Goal: Task Accomplishment & Management: Complete application form

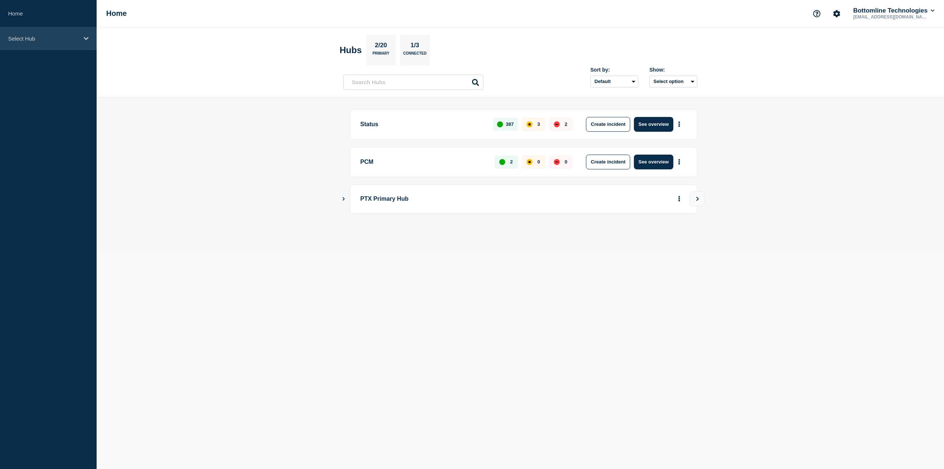
click at [69, 32] on div "Select Hub" at bounding box center [48, 38] width 97 height 22
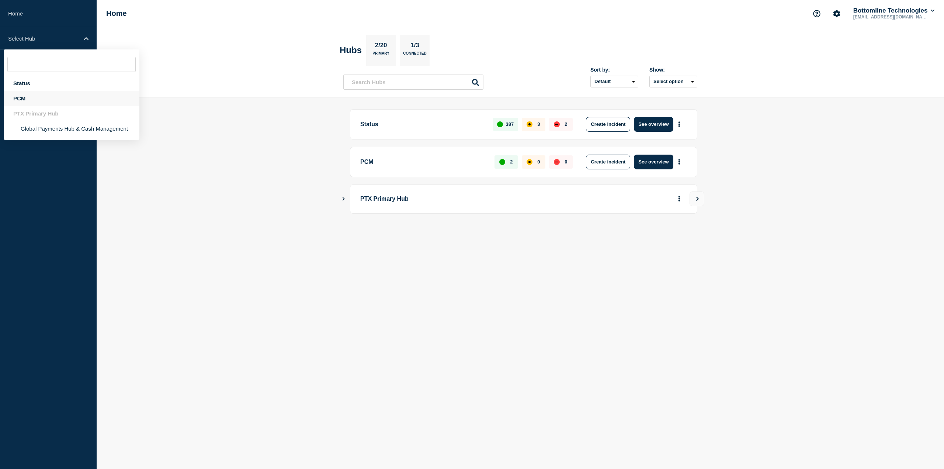
click at [59, 98] on div "PCM" at bounding box center [72, 98] width 136 height 15
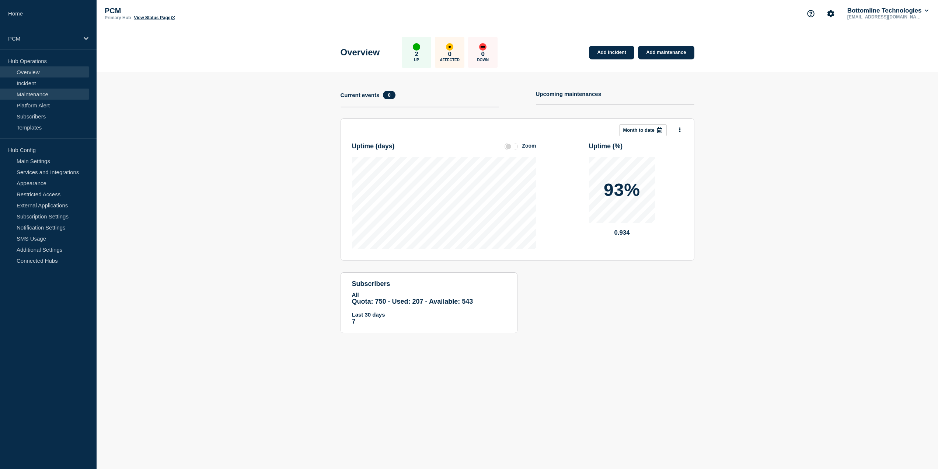
click at [65, 97] on link "Maintenance" at bounding box center [44, 93] width 89 height 11
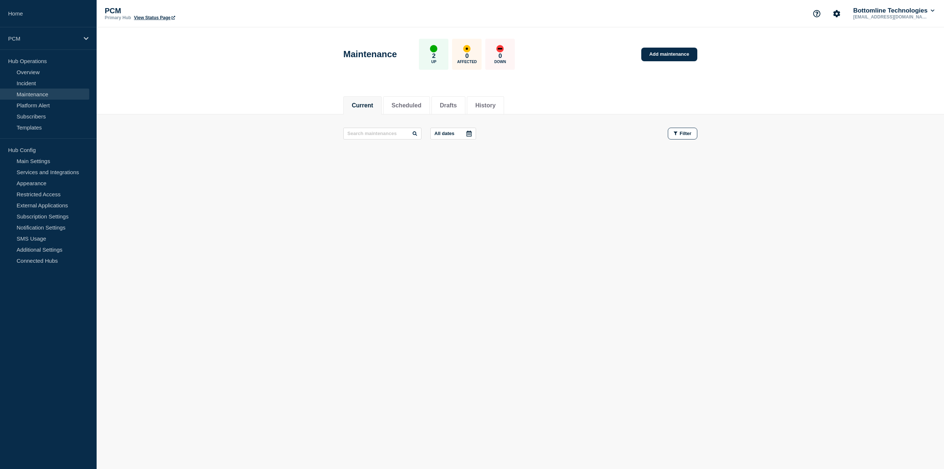
click at [423, 85] on header "Maintenance 2 Up 0 Affected 0 Down Add maintenance" at bounding box center [520, 58] width 847 height 62
click at [423, 99] on li "Scheduled" at bounding box center [406, 105] width 47 height 18
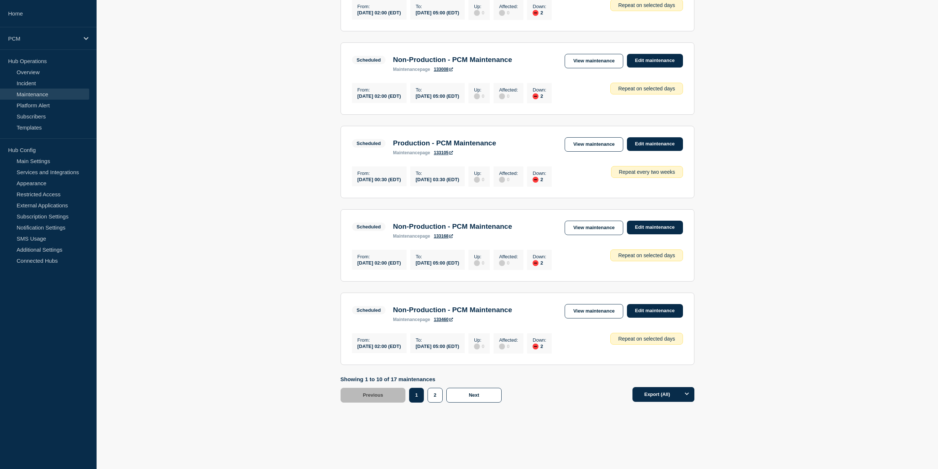
scroll to position [636, 0]
click at [428, 397] on button "2" at bounding box center [435, 394] width 15 height 15
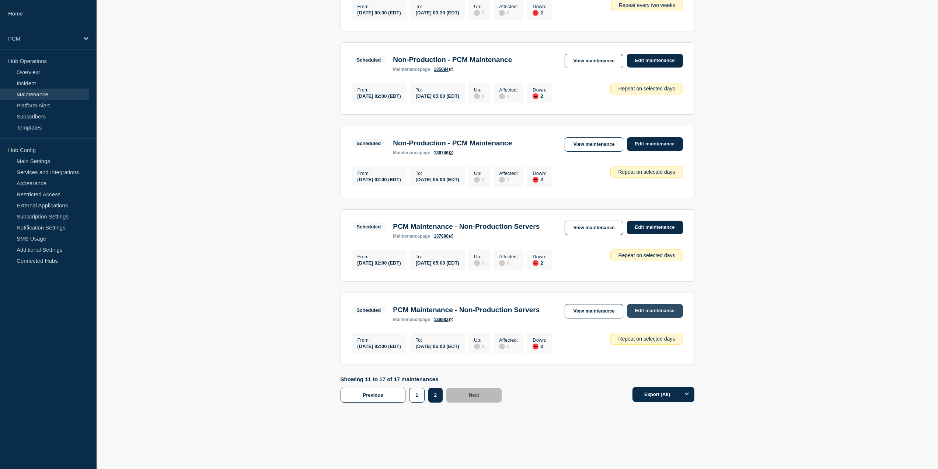
click at [646, 304] on link "Edit maintenance" at bounding box center [655, 311] width 56 height 14
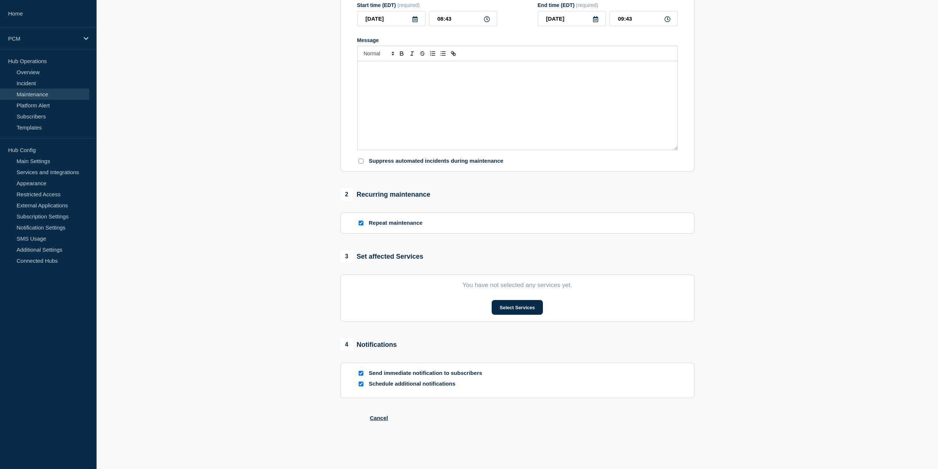
type input "PCM Maintenance - Non-Production Servers"
type input "[DATE]"
type input "02:00"
type input "[DATE]"
type input "05:00"
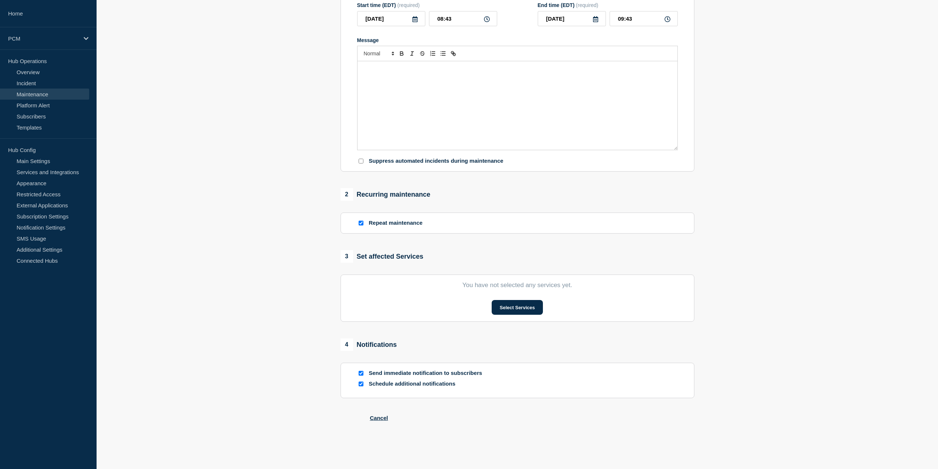
checkbox input "true"
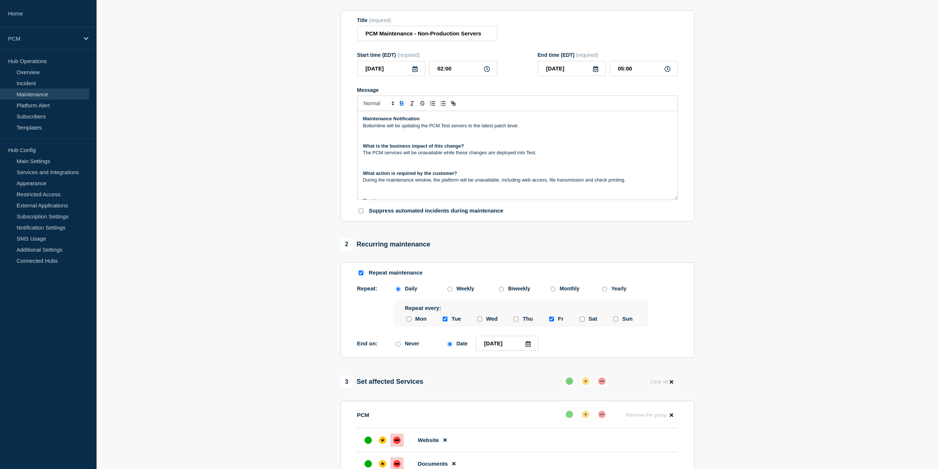
scroll to position [2, 0]
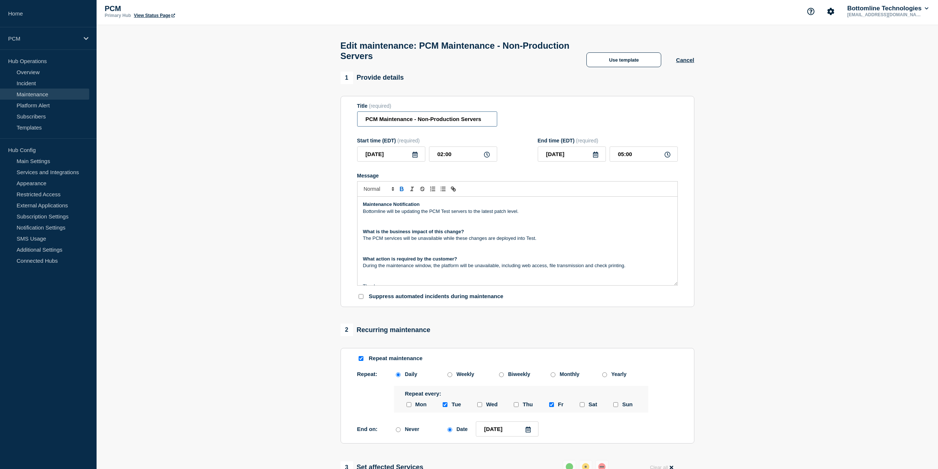
click at [455, 122] on input "PCM Maintenance - Non-Production Servers" at bounding box center [427, 118] width 140 height 15
paste input "Non-Production - PCM Maintenance"
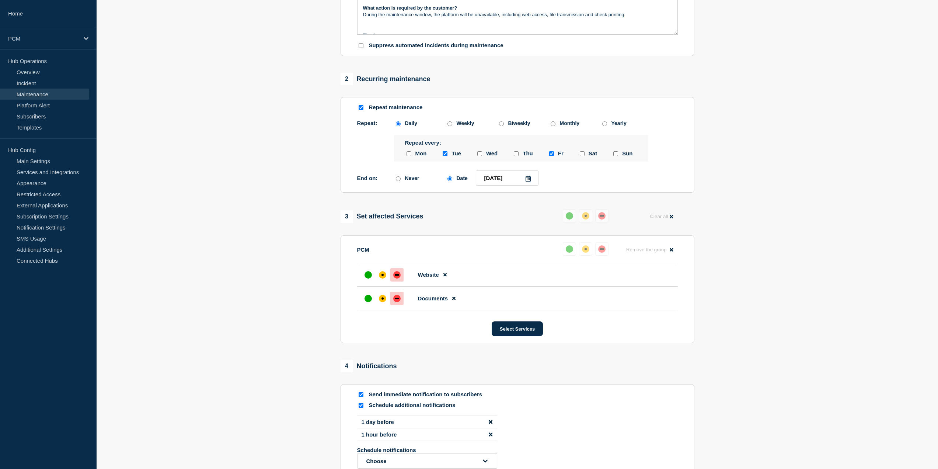
scroll to position [260, 0]
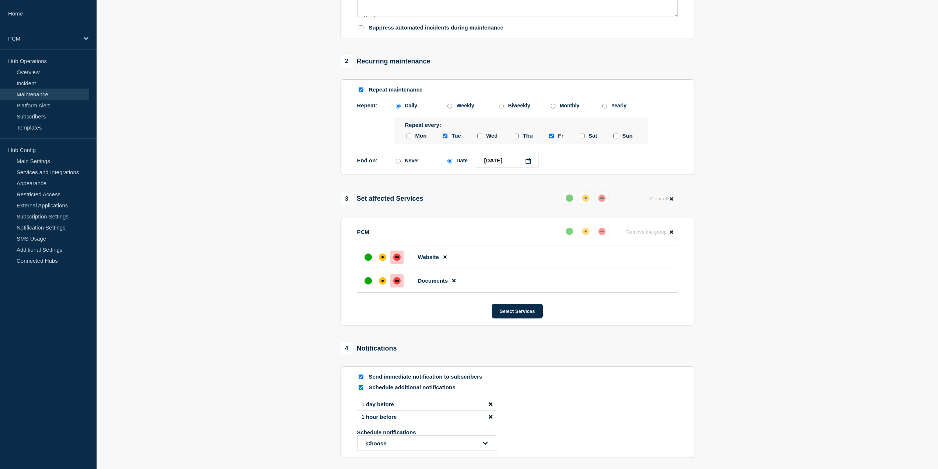
type input "Non-Production - PCM Maintenance"
click at [362, 379] on input "Send immediate notification to subscribers" at bounding box center [361, 376] width 5 height 5
checkbox input "false"
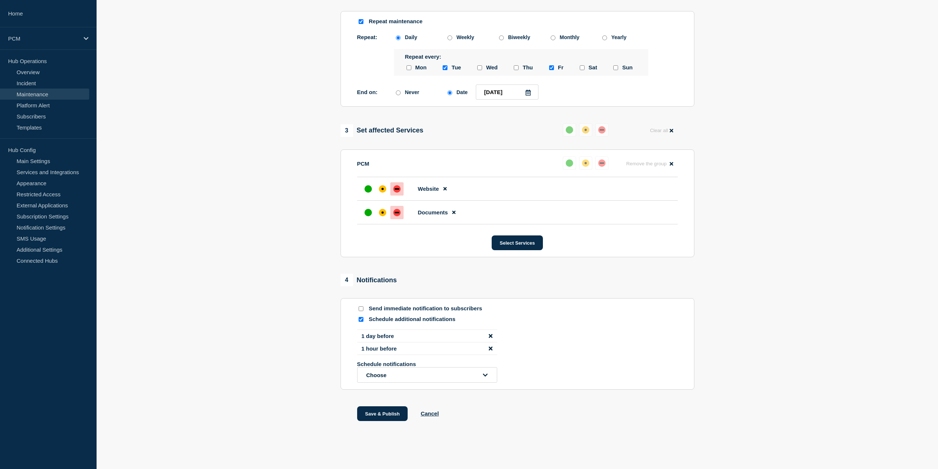
scroll to position [342, 0]
click at [394, 415] on button "Save & Publish" at bounding box center [382, 413] width 51 height 15
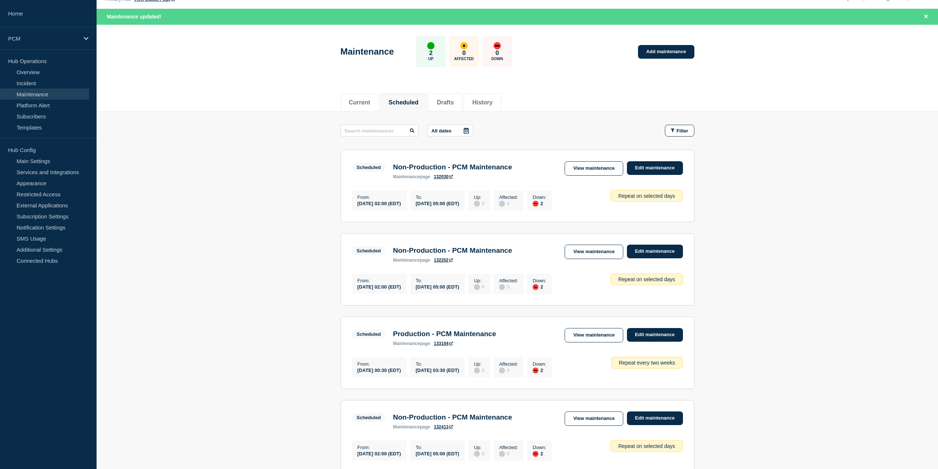
scroll to position [37, 0]
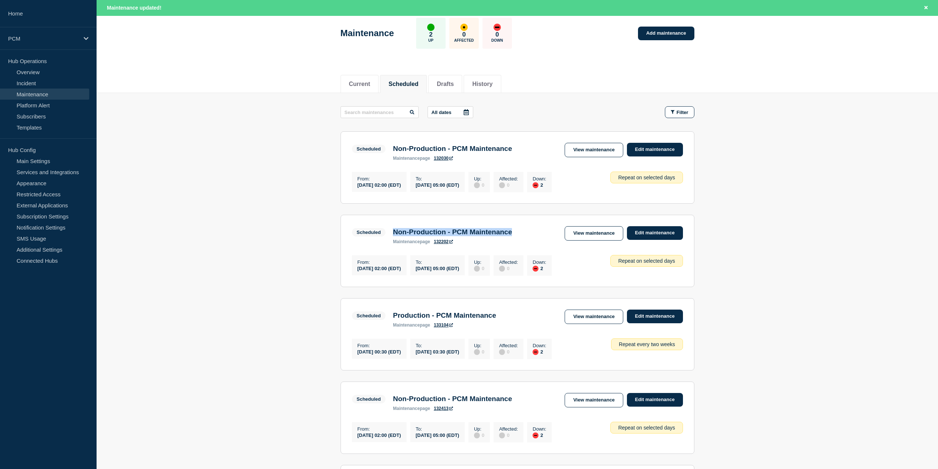
drag, startPoint x: 529, startPoint y: 234, endPoint x: 390, endPoint y: 237, distance: 139.4
click at [390, 237] on div "Non-Production - PCM Maintenance maintenance page 132202" at bounding box center [452, 236] width 126 height 16
copy h3 "Non-Production - PCM Maintenance"
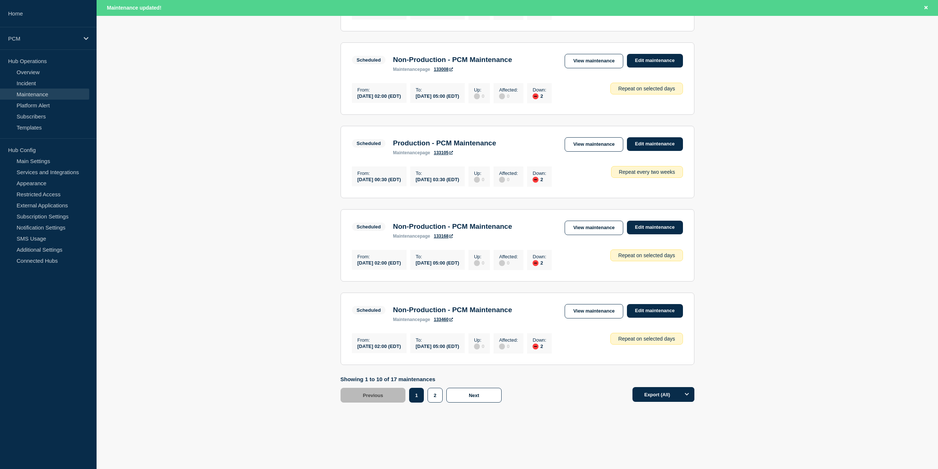
scroll to position [651, 0]
click at [436, 397] on button "2" at bounding box center [435, 394] width 15 height 15
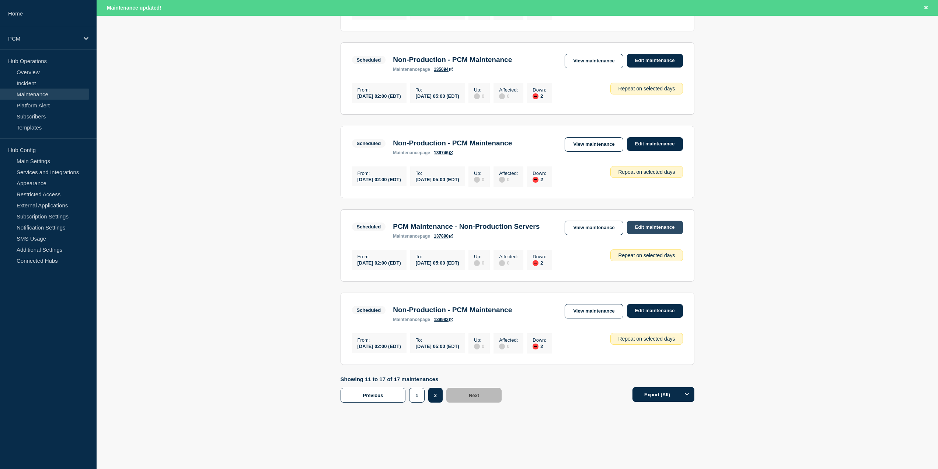
click at [640, 220] on link "Edit maintenance" at bounding box center [655, 227] width 56 height 14
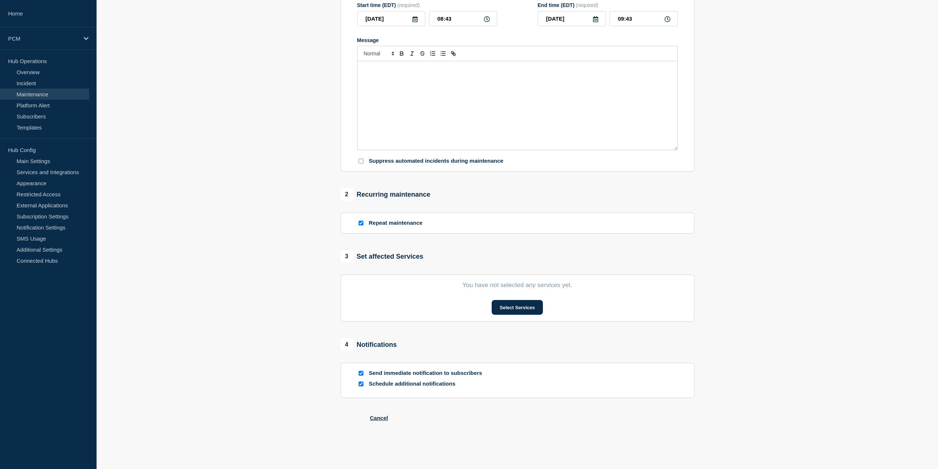
type input "PCM Maintenance - Non-Production Servers"
type input "[DATE]"
type input "02:00"
type input "[DATE]"
type input "05:00"
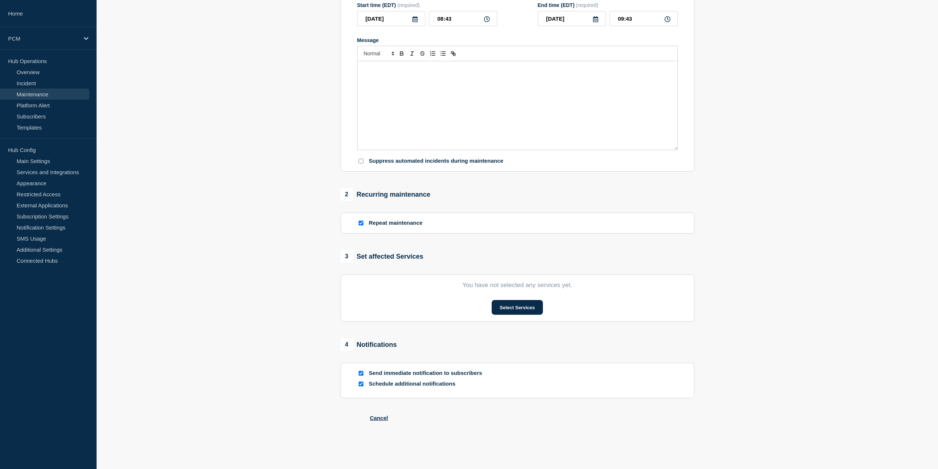
checkbox input "true"
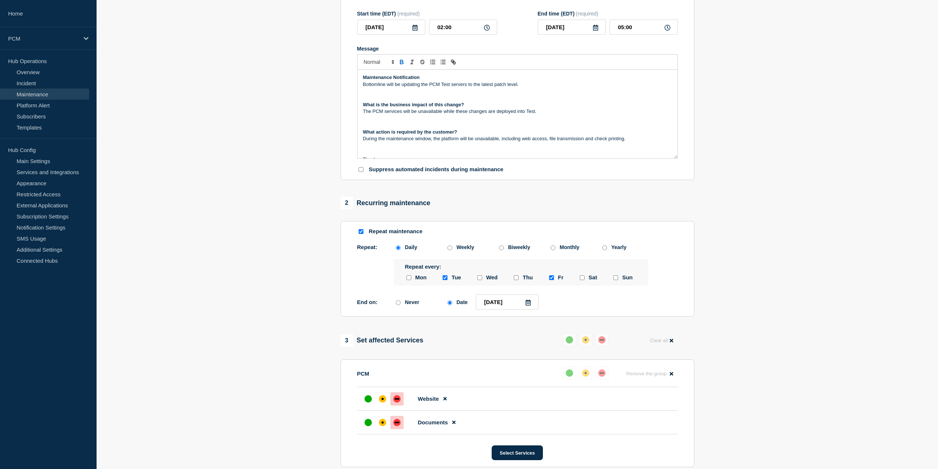
scroll to position [76, 0]
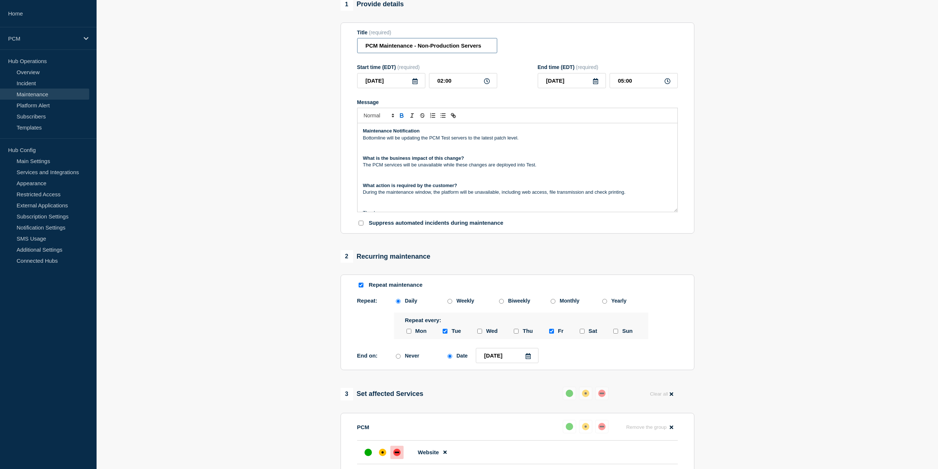
click at [434, 49] on input "PCM Maintenance - Non-Production Servers" at bounding box center [427, 45] width 140 height 15
paste input "Non-Production - PCM Maintenance"
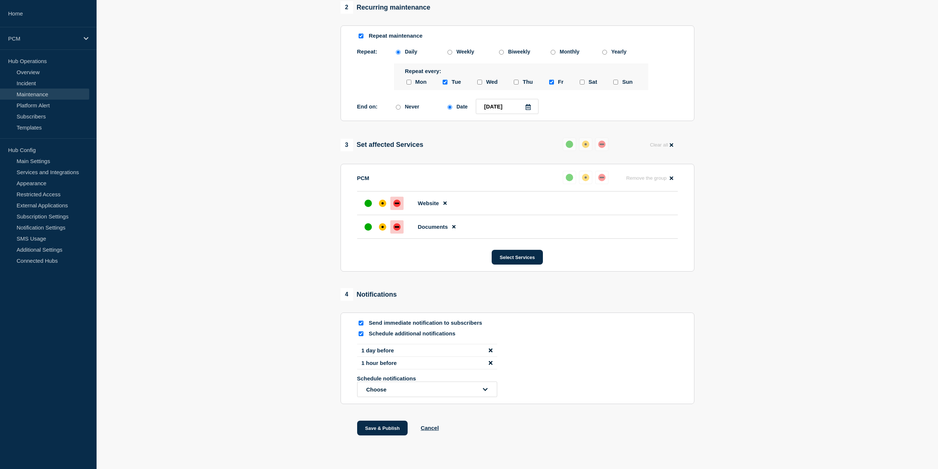
scroll to position [342, 0]
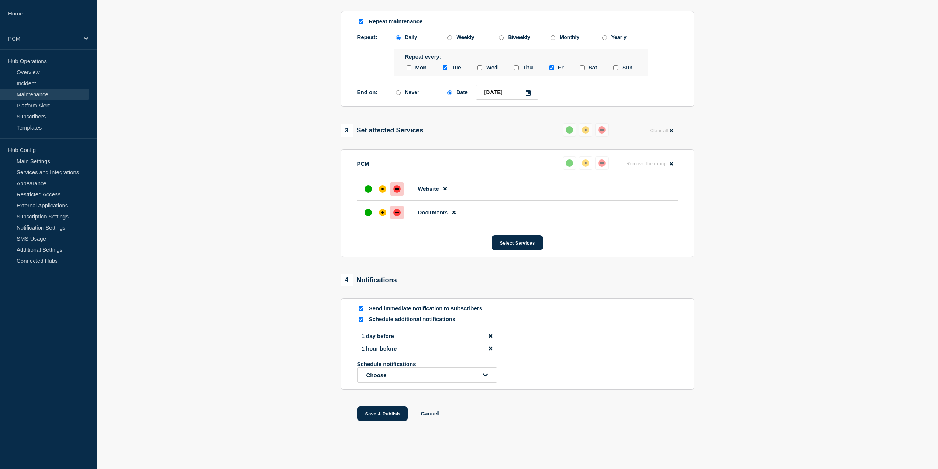
type input "Non-Production - PCM Maintenance"
click at [360, 310] on input "Send immediate notification to subscribers" at bounding box center [361, 308] width 5 height 5
checkbox input "false"
click at [380, 404] on div "1 Provide details Title (required) Non-Production - PCM Maintenance Start time …" at bounding box center [517, 87] width 362 height 705
click at [382, 408] on button "Save & Publish" at bounding box center [382, 413] width 51 height 15
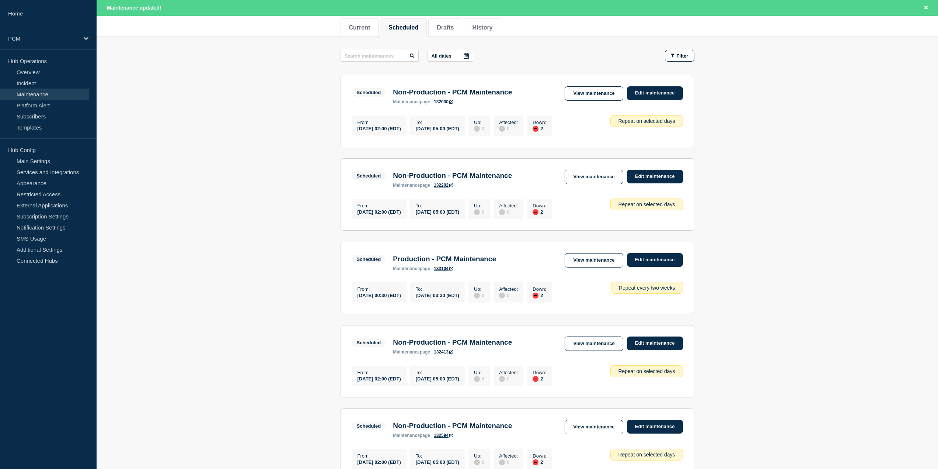
scroll to position [651, 0]
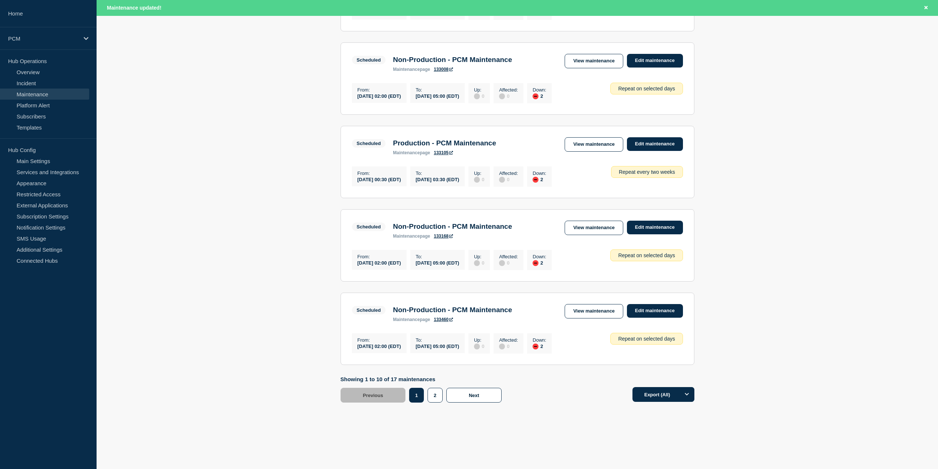
drag, startPoint x: 262, startPoint y: 205, endPoint x: 282, endPoint y: 362, distance: 158.7
click at [435, 389] on button "2" at bounding box center [435, 394] width 15 height 15
click at [419, 392] on button "1" at bounding box center [416, 394] width 15 height 15
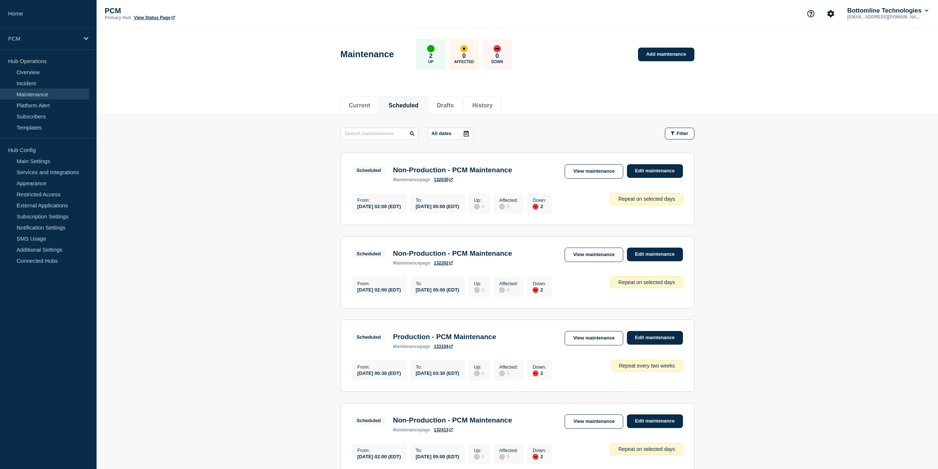
drag, startPoint x: 203, startPoint y: 285, endPoint x: 243, endPoint y: 140, distance: 151.2
click at [672, 52] on link "Add maintenance" at bounding box center [666, 55] width 56 height 14
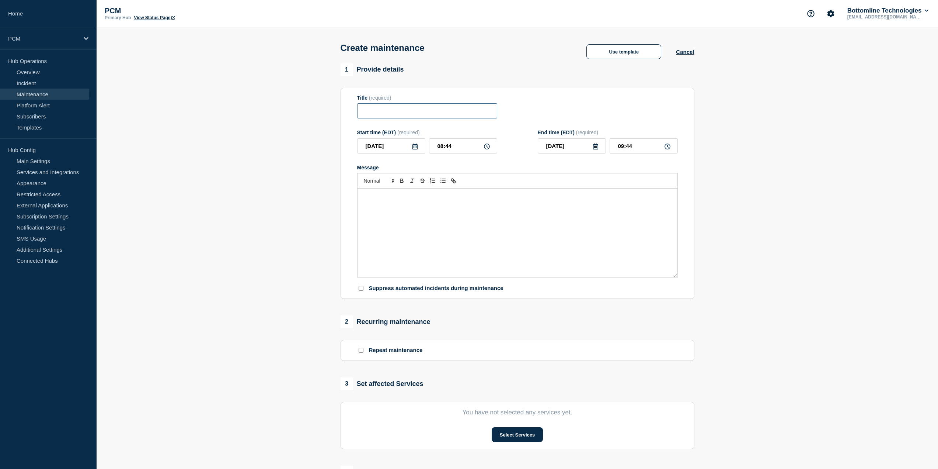
click at [407, 118] on input "Title" at bounding box center [427, 110] width 140 height 15
paste input "Production - PCM Maintenance"
type input "Production - PCM Maintenance"
click at [398, 199] on p "Message" at bounding box center [517, 196] width 309 height 7
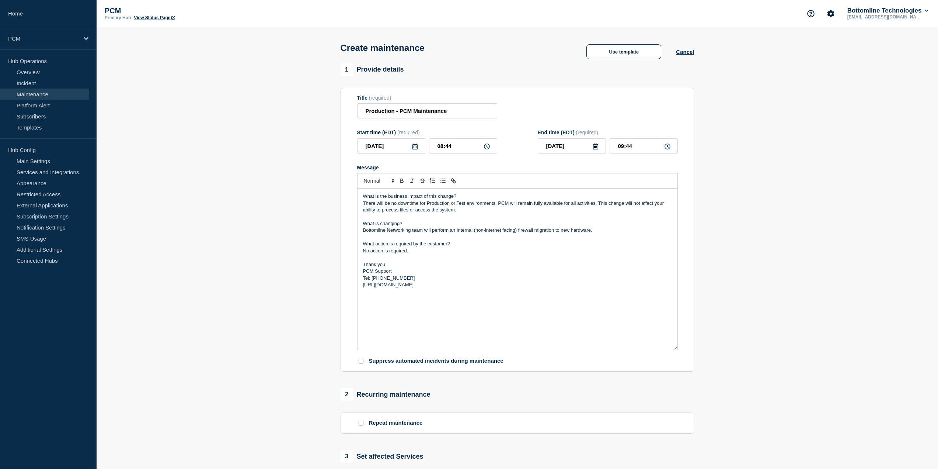
drag, startPoint x: 675, startPoint y: 279, endPoint x: 678, endPoint y: 352, distance: 73.8
click at [678, 350] on div "What is the business impact of this change? There will be no downtime for Produ…" at bounding box center [517, 268] width 321 height 161
drag, startPoint x: 476, startPoint y: 198, endPoint x: 326, endPoint y: 195, distance: 150.4
click at [326, 195] on section "1 Provide details Title (required) Production - PCM Maintenance Start time (EDT…" at bounding box center [518, 356] width 842 height 587
click at [400, 181] on icon "Toggle bold text" at bounding box center [401, 180] width 3 height 2
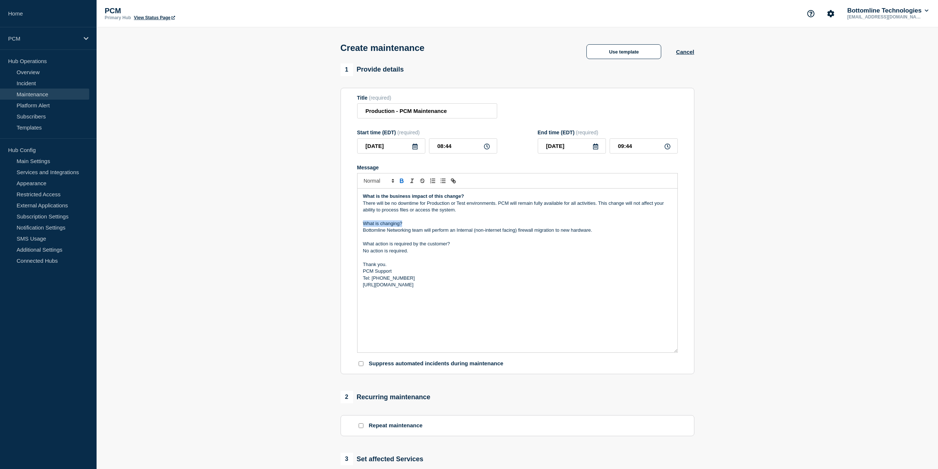
drag, startPoint x: 426, startPoint y: 225, endPoint x: 340, endPoint y: 228, distance: 86.3
click at [340, 228] on div "1 Provide details Title (required) Production - PCM Maintenance Start time (EDT…" at bounding box center [517, 356] width 362 height 587
click at [401, 184] on icon "Toggle bold text" at bounding box center [402, 180] width 7 height 7
drag, startPoint x: 455, startPoint y: 243, endPoint x: 354, endPoint y: 243, distance: 101.4
click at [354, 243] on section "Title (required) Production - PCM Maintenance Start time (EDT) (required) [DATE…" at bounding box center [518, 231] width 354 height 286
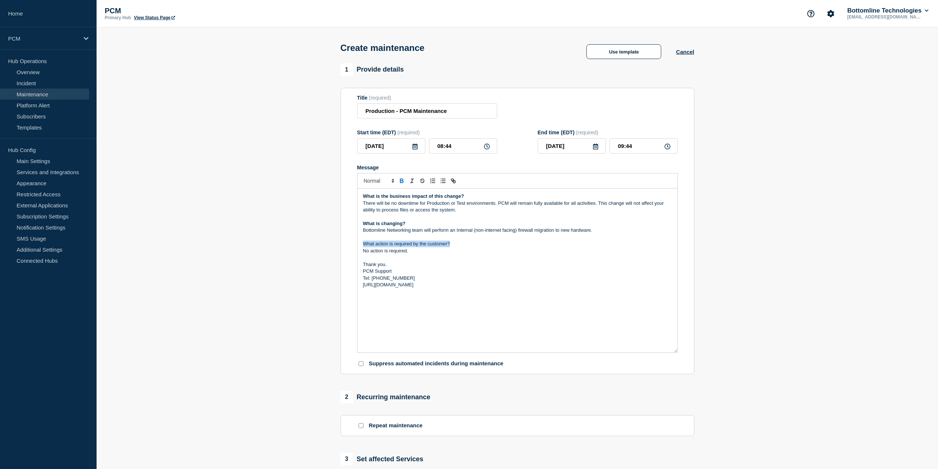
click at [401, 182] on icon "Toggle bold text" at bounding box center [401, 182] width 3 height 2
click at [453, 313] on div "What is the business impact of this change? There will be no downtime for Produ…" at bounding box center [518, 270] width 320 height 164
drag, startPoint x: 517, startPoint y: 302, endPoint x: 339, endPoint y: 192, distance: 209.4
click at [339, 192] on div "1 Provide details Title (required) Production - PCM Maintenance Start time (EDT…" at bounding box center [517, 356] width 362 height 587
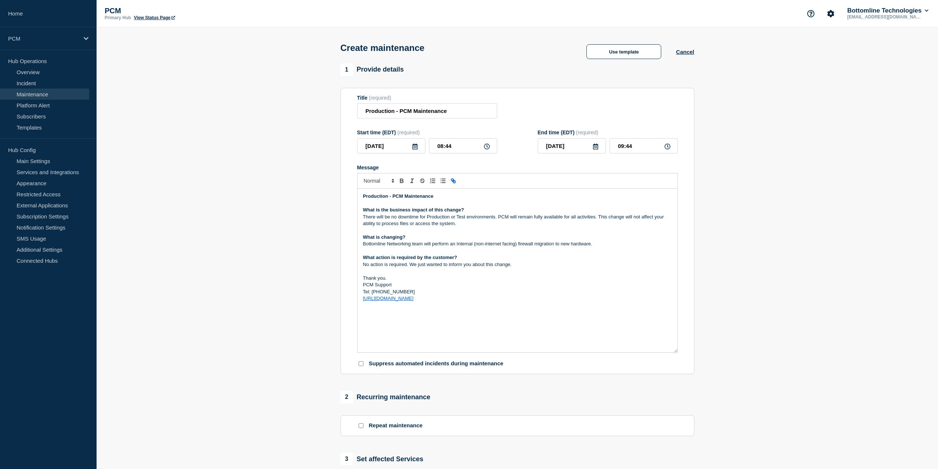
click at [366, 217] on p "There will be no downtime for Production or Test environments. PCM will remain …" at bounding box center [517, 220] width 309 height 14
drag, startPoint x: 444, startPoint y: 196, endPoint x: 323, endPoint y: 202, distance: 121.8
click at [323, 202] on section "1 Provide details Title (required) Production - PCM Maintenance Start time (EDT…" at bounding box center [518, 356] width 842 height 587
click at [390, 199] on strong "Production - PCM Maintenance" at bounding box center [398, 196] width 70 height 6
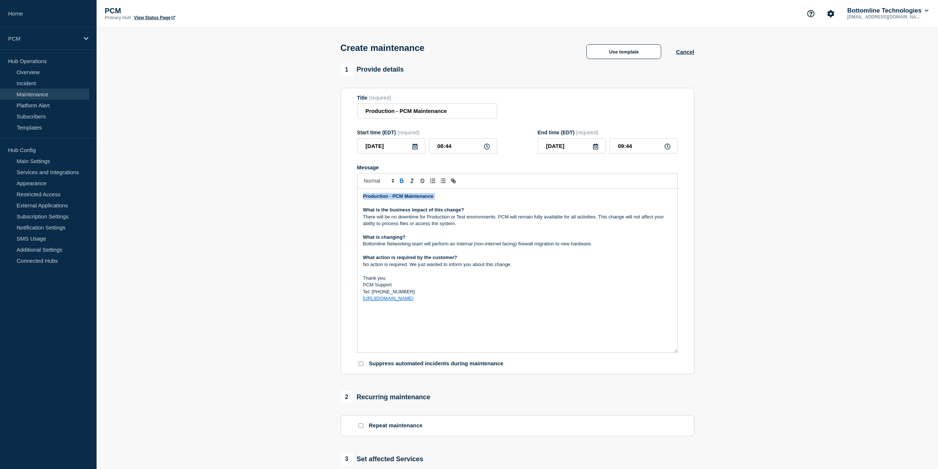
click at [390, 199] on strong "Production - PCM Maintenance" at bounding box center [398, 196] width 70 height 6
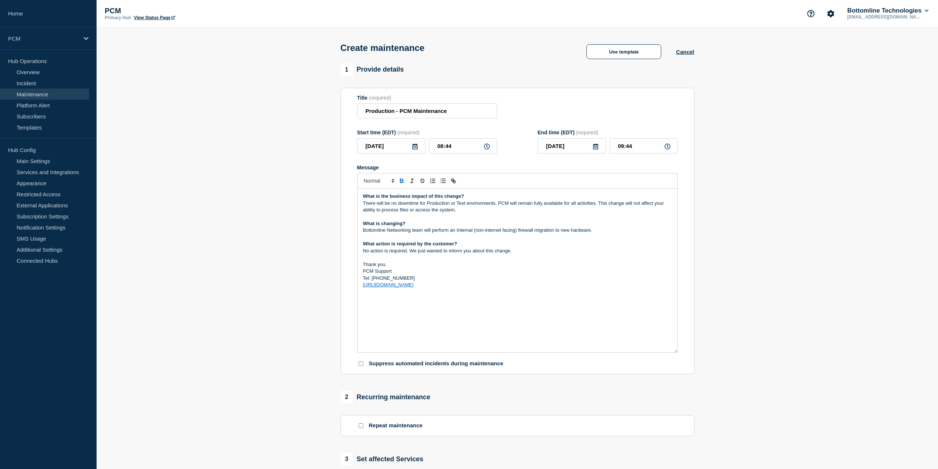
click at [366, 230] on p "Bottomline Networking team will perform an Internal (non-internet facing) firew…" at bounding box center [517, 230] width 309 height 7
click at [366, 251] on p "No action is required. We just wanted to inform you about this change." at bounding box center [517, 250] width 309 height 7
drag, startPoint x: 404, startPoint y: 224, endPoint x: 323, endPoint y: 229, distance: 81.2
click at [323, 229] on section "1 Provide details Title (required) Production - PCM Maintenance Start time (EDT…" at bounding box center [518, 356] width 842 height 587
click at [402, 184] on icon "Toggle bold text" at bounding box center [402, 180] width 7 height 7
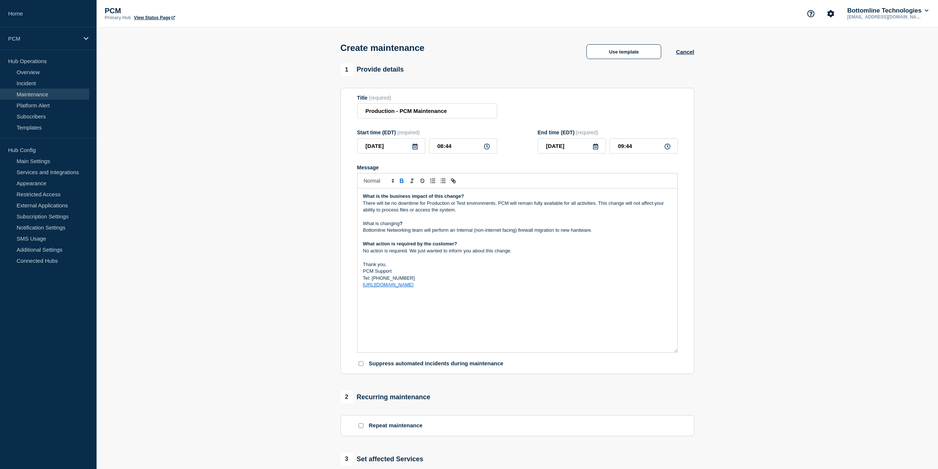
click at [402, 184] on icon "Toggle bold text" at bounding box center [402, 180] width 7 height 7
click at [427, 227] on p "What is changing?" at bounding box center [517, 223] width 309 height 7
drag, startPoint x: 472, startPoint y: 200, endPoint x: 293, endPoint y: 199, distance: 178.1
click at [291, 200] on section "1 Provide details Title (required) Production - PCM Maintenance Start time (EDT…" at bounding box center [518, 356] width 842 height 587
click at [406, 181] on button "Toggle bold text" at bounding box center [402, 180] width 10 height 9
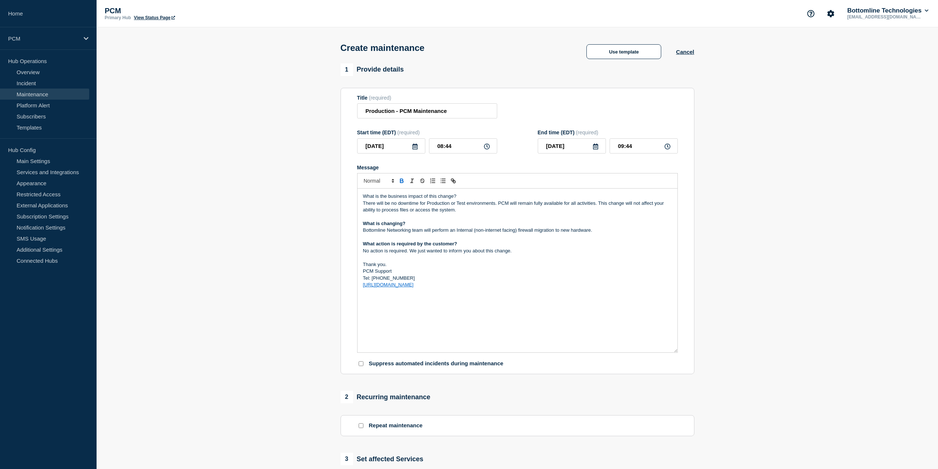
click at [405, 181] on button "Toggle bold text" at bounding box center [402, 180] width 10 height 9
drag, startPoint x: 339, startPoint y: 227, endPoint x: 299, endPoint y: 227, distance: 40.2
click at [299, 227] on section "1 Provide details Title (required) Production - PCM Maintenance Start time (EDT…" at bounding box center [518, 356] width 842 height 587
click at [399, 182] on icon "Toggle bold text" at bounding box center [402, 180] width 7 height 7
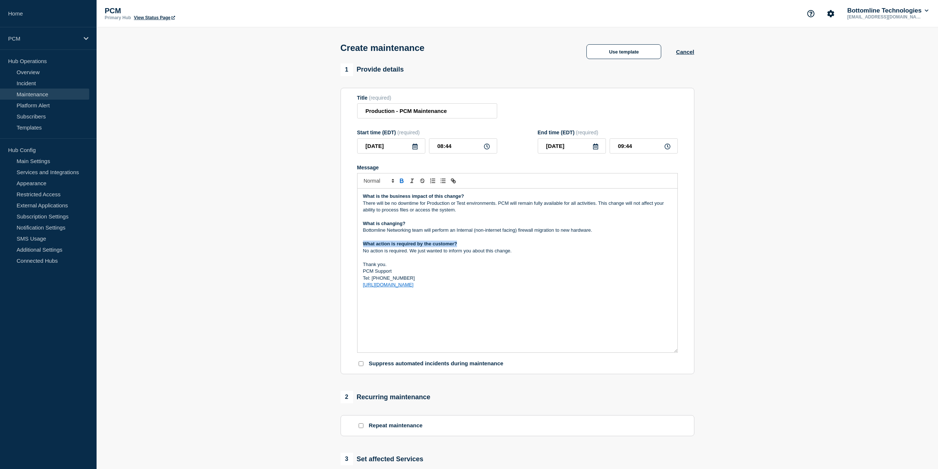
drag, startPoint x: 462, startPoint y: 246, endPoint x: 327, endPoint y: 246, distance: 135.3
click at [327, 246] on section "1 Provide details Title (required) Production - PCM Maintenance Start time (EDT…" at bounding box center [518, 356] width 842 height 587
click at [399, 183] on icon "Toggle bold text" at bounding box center [402, 180] width 7 height 7
click at [477, 330] on div "What is the business impact of this change? There will be no downtime for Produ…" at bounding box center [518, 270] width 320 height 164
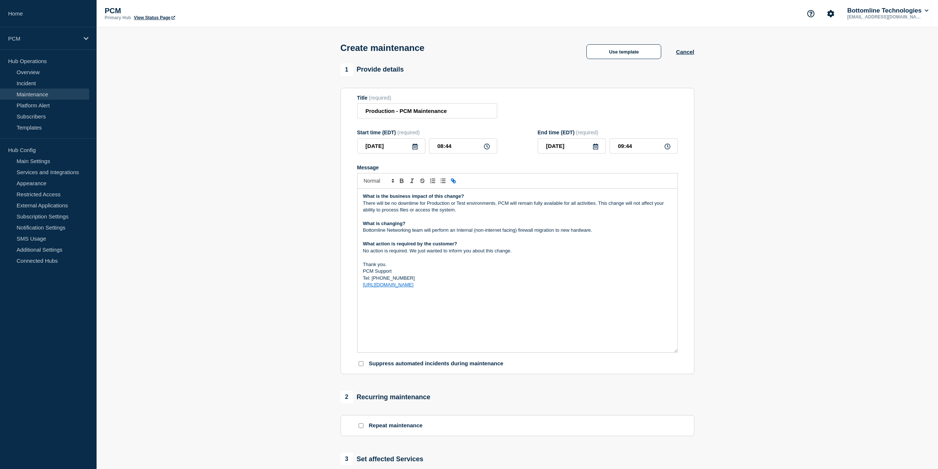
click at [365, 268] on p "Thank you." at bounding box center [517, 264] width 309 height 7
drag, startPoint x: 452, startPoint y: 146, endPoint x: 434, endPoint y: 147, distance: 18.4
click at [434, 147] on input "08:44" at bounding box center [463, 145] width 68 height 15
type input "21:00"
type input "22:00"
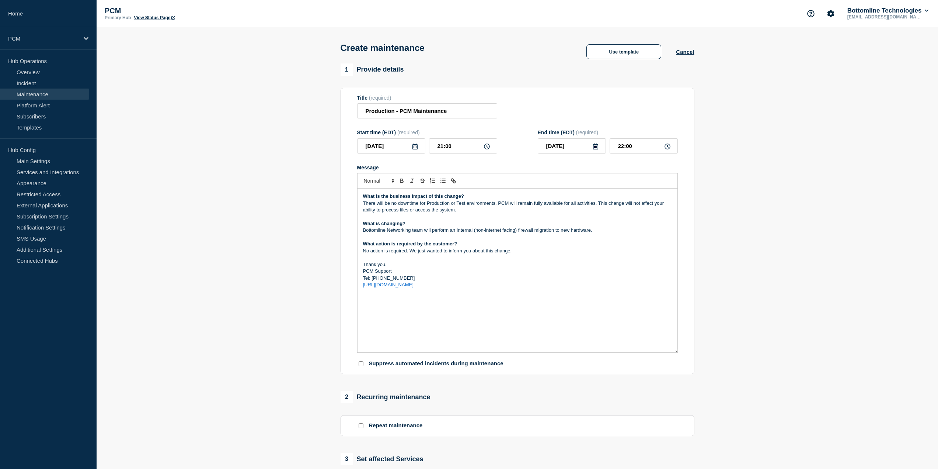
click at [417, 146] on icon at bounding box center [415, 146] width 5 height 6
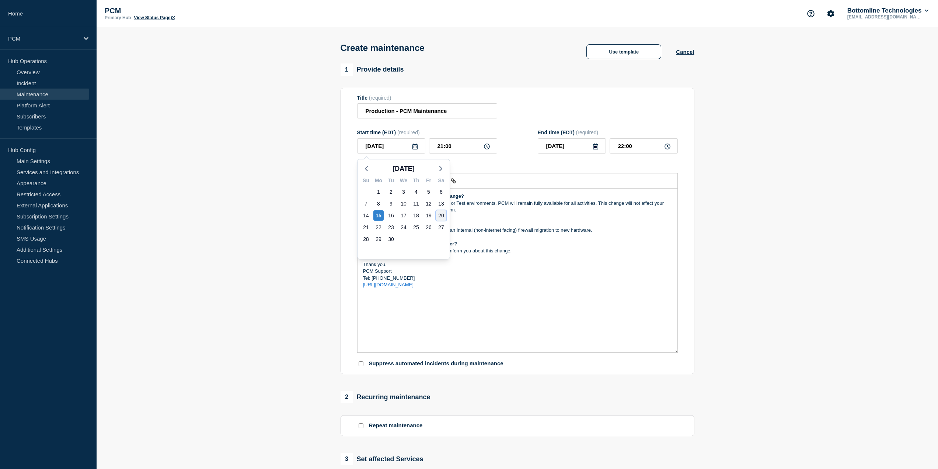
click at [443, 211] on div "20" at bounding box center [441, 215] width 10 height 10
type input "[DATE]"
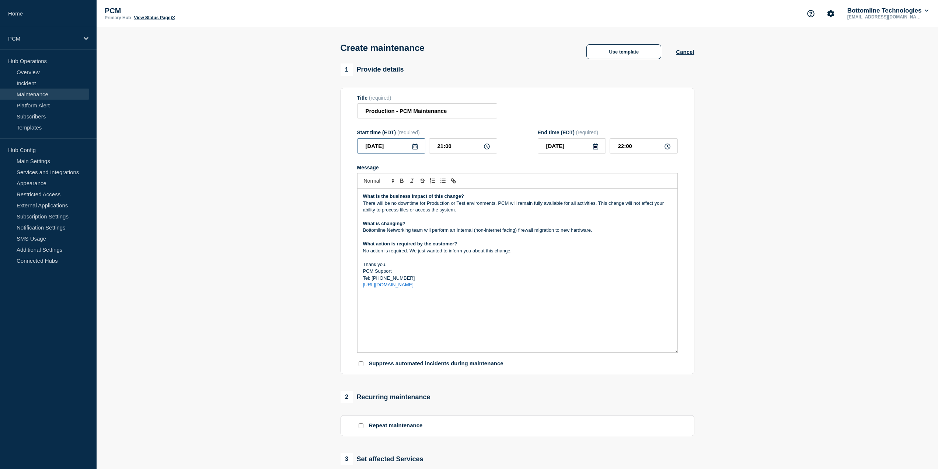
click at [411, 149] on input "[DATE]" at bounding box center [391, 145] width 68 height 15
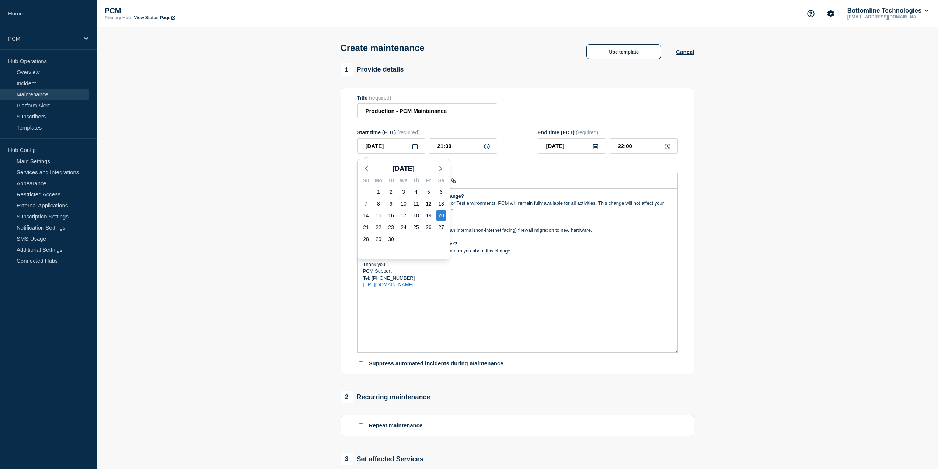
click at [415, 148] on icon at bounding box center [415, 146] width 5 height 6
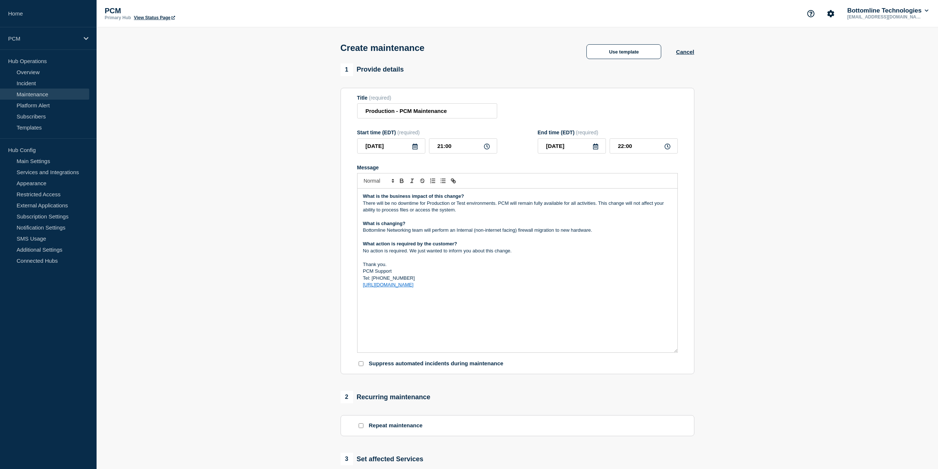
click at [415, 148] on icon at bounding box center [415, 146] width 5 height 6
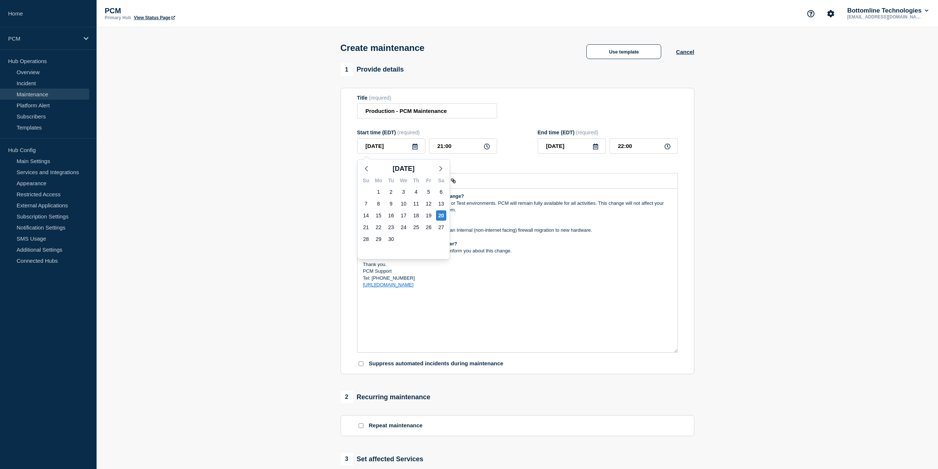
click at [415, 148] on icon at bounding box center [415, 146] width 5 height 6
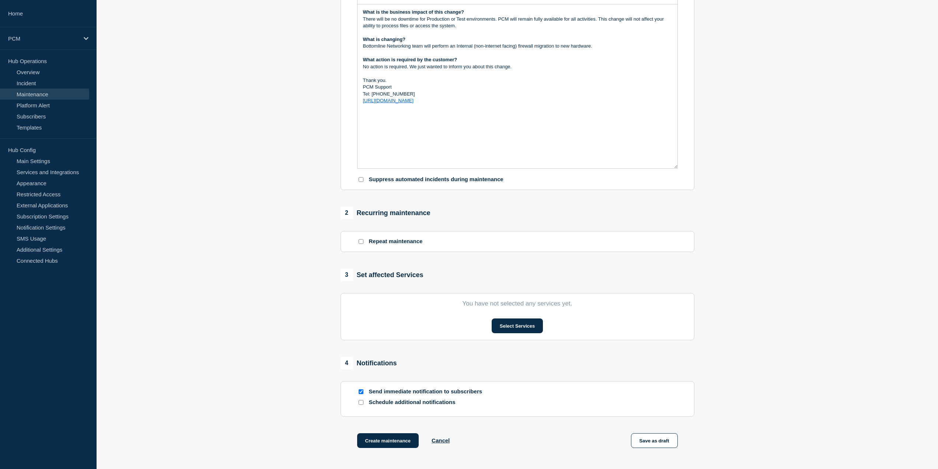
scroll to position [184, 0]
click at [503, 324] on button "Select Services" at bounding box center [517, 325] width 51 height 15
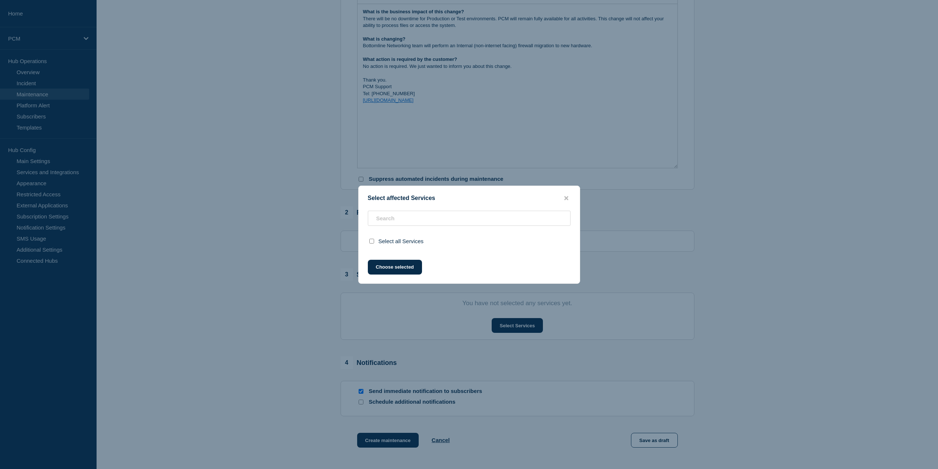
click at [398, 245] on div "Select all Services" at bounding box center [469, 241] width 221 height 19
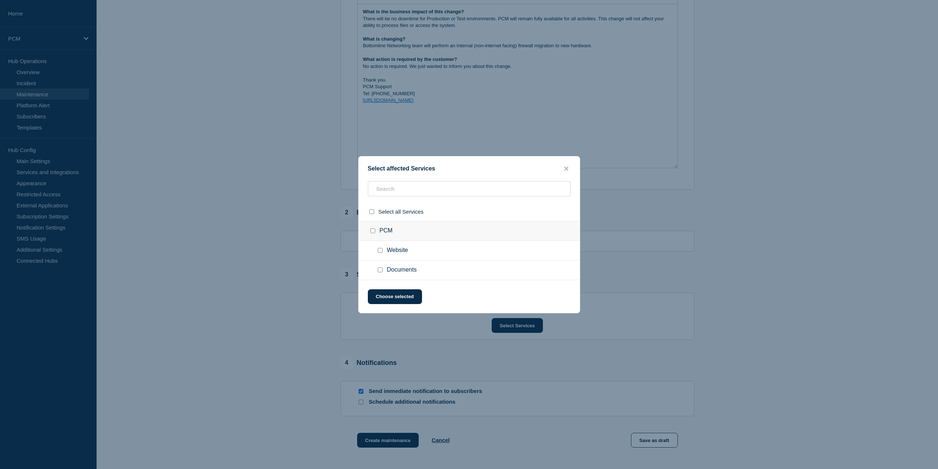
click at [373, 215] on div at bounding box center [373, 211] width 11 height 7
click at [372, 213] on input "select all checkbox" at bounding box center [371, 211] width 5 height 5
checkbox input "true"
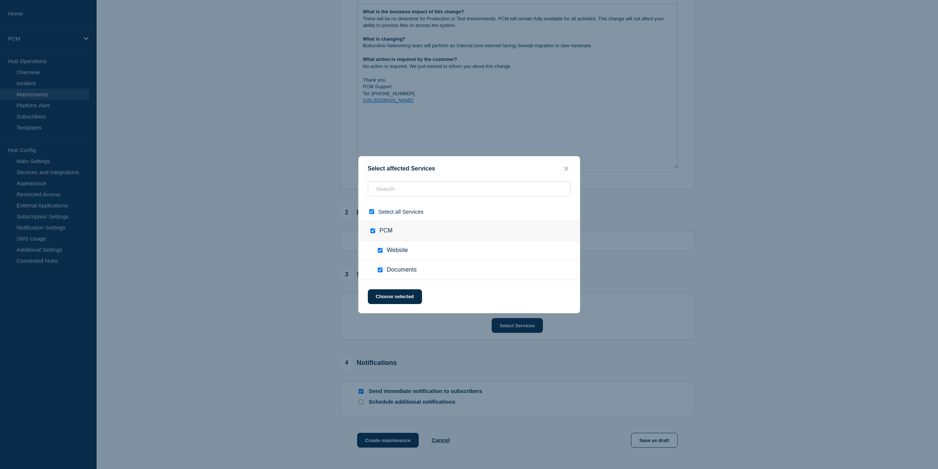
checkbox input "true"
click at [400, 292] on button "Choose selected" at bounding box center [395, 296] width 54 height 15
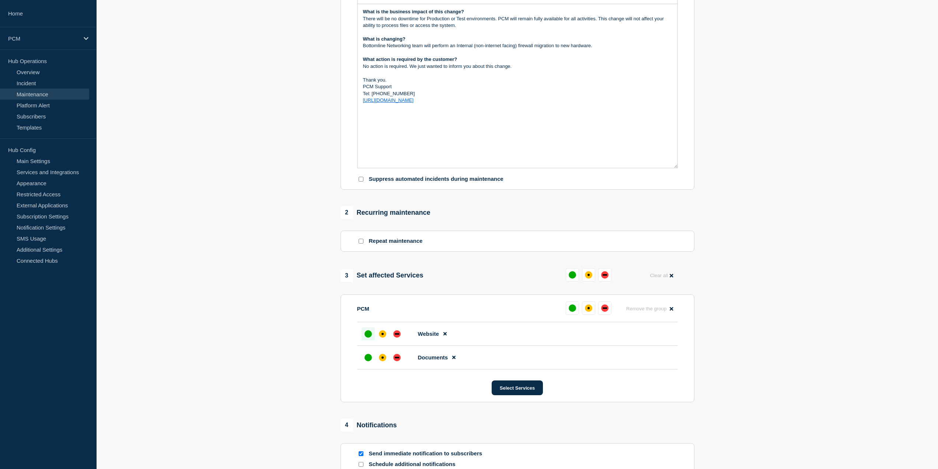
click at [369, 333] on div "up" at bounding box center [368, 333] width 7 height 7
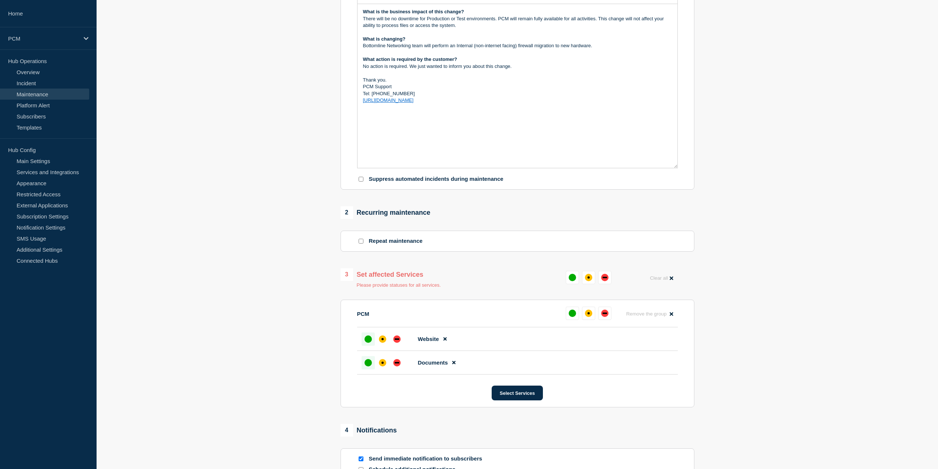
click at [373, 366] on div at bounding box center [368, 362] width 13 height 13
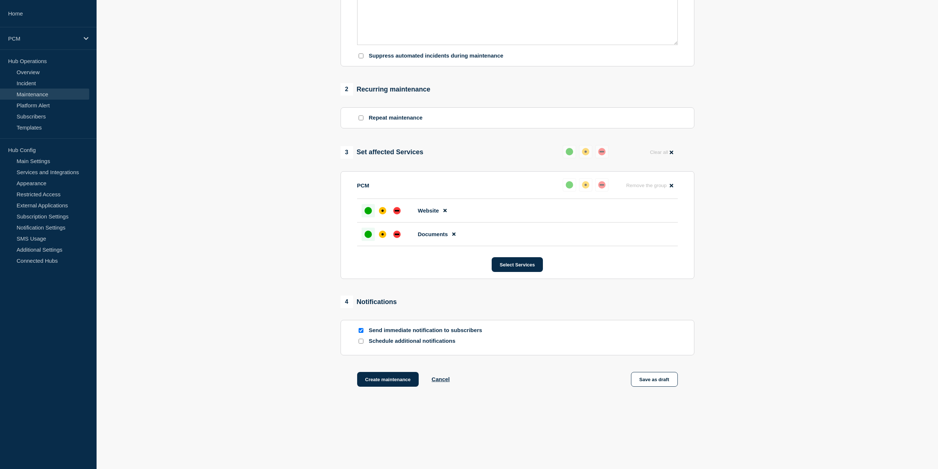
scroll to position [312, 0]
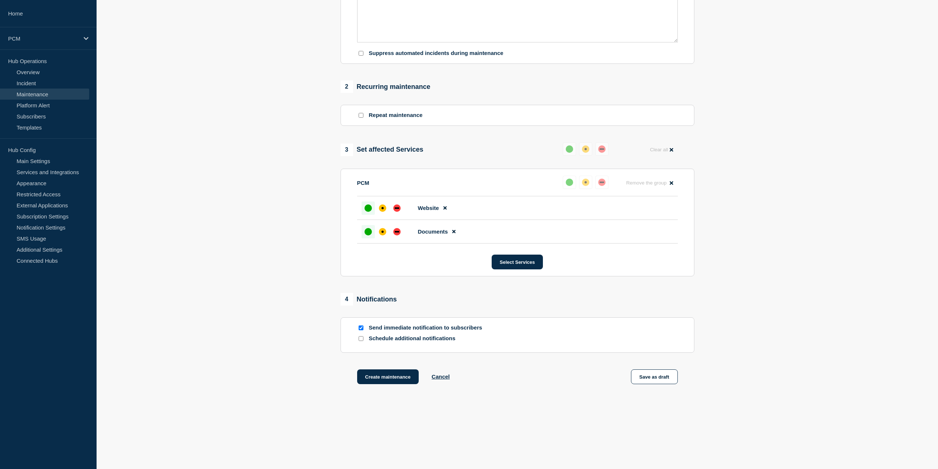
click at [359, 336] on input "Schedule additional notifications" at bounding box center [361, 338] width 5 height 5
checkbox input "true"
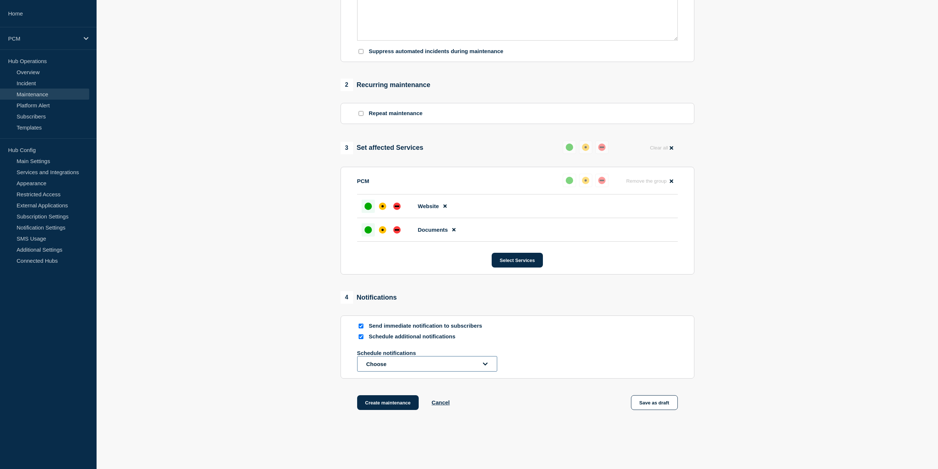
click at [399, 364] on button "Choose" at bounding box center [427, 363] width 140 height 15
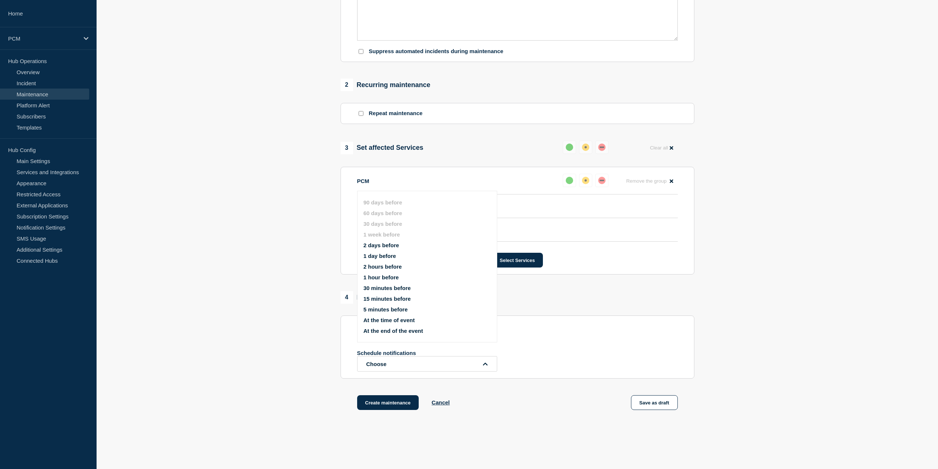
click at [381, 247] on button "2 days before" at bounding box center [382, 245] width 36 height 6
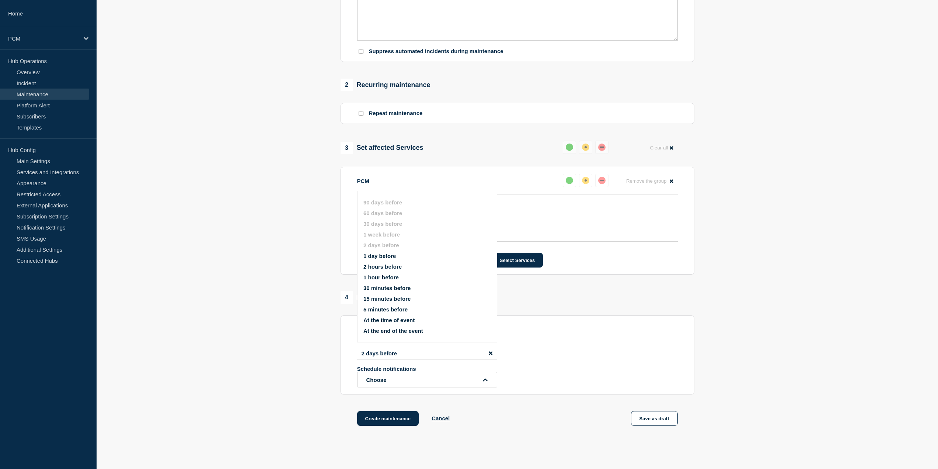
click at [269, 276] on section "1 Provide details Title (required) Production - PCM Maintenance Start time (EDT…" at bounding box center [518, 98] width 842 height 693
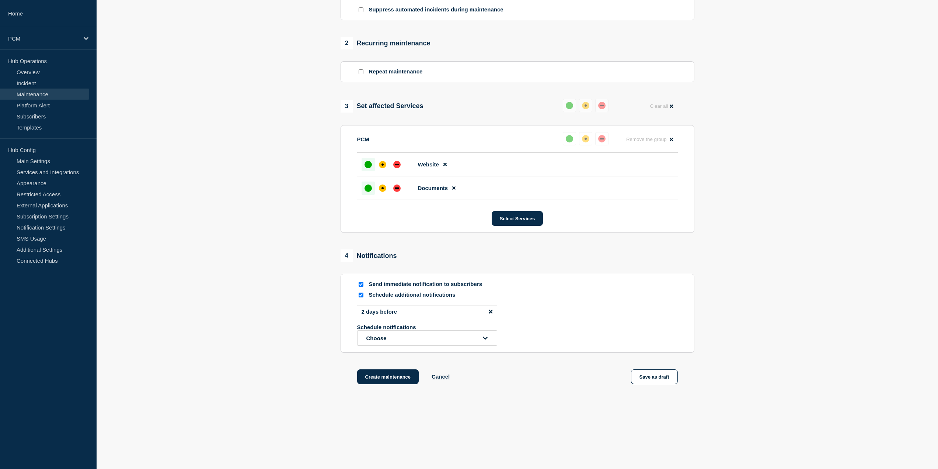
scroll to position [355, 0]
click at [389, 344] on button "Choose" at bounding box center [427, 337] width 140 height 15
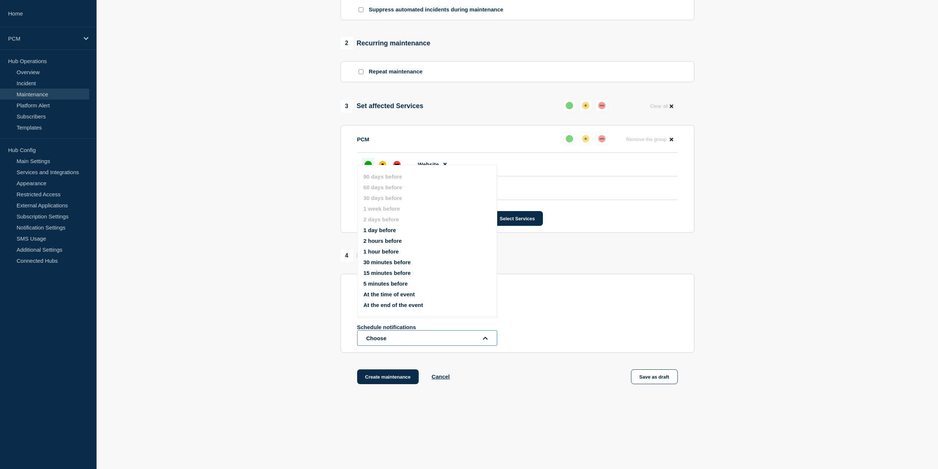
click at [389, 344] on button "Choose" at bounding box center [427, 337] width 140 height 15
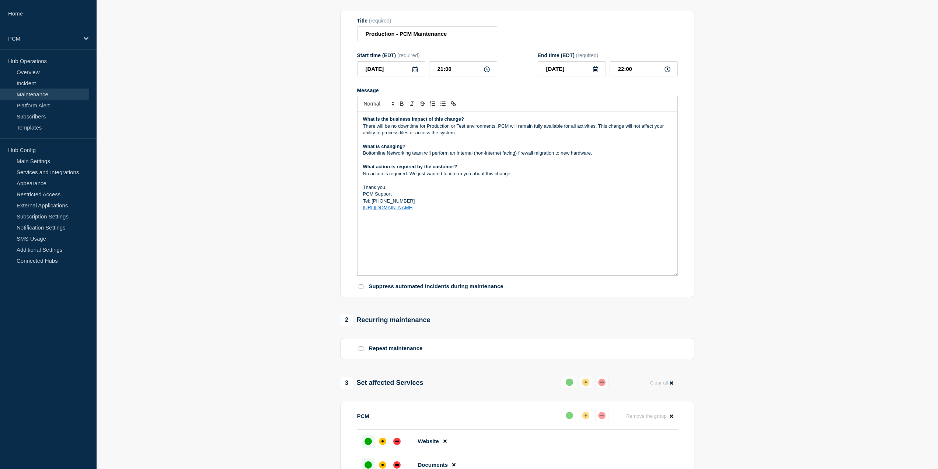
scroll to position [0, 0]
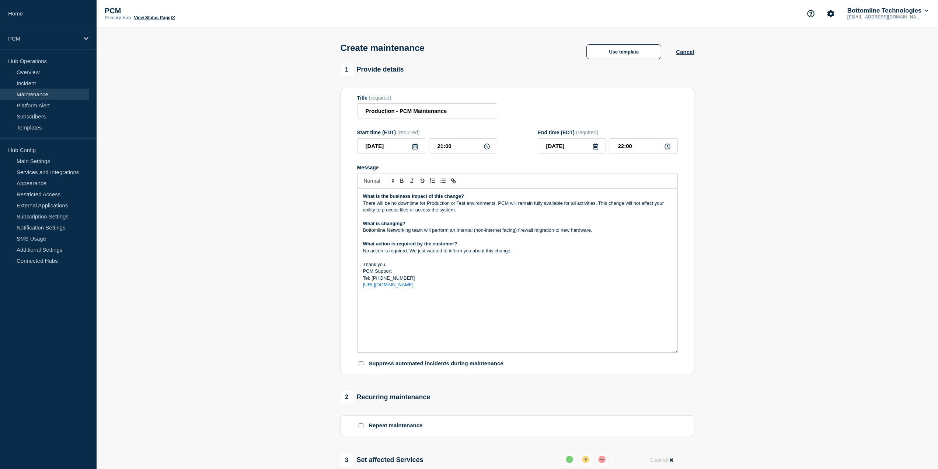
click at [414, 147] on icon at bounding box center [415, 146] width 6 height 6
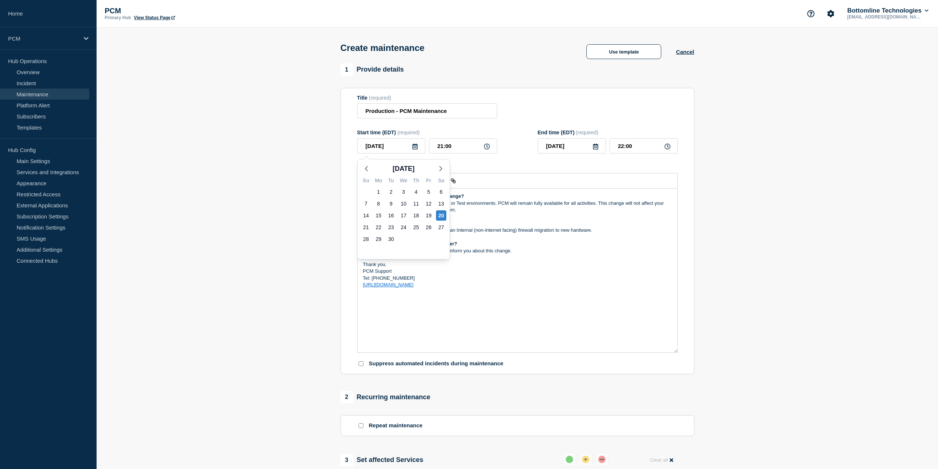
click at [414, 147] on icon at bounding box center [415, 146] width 6 height 6
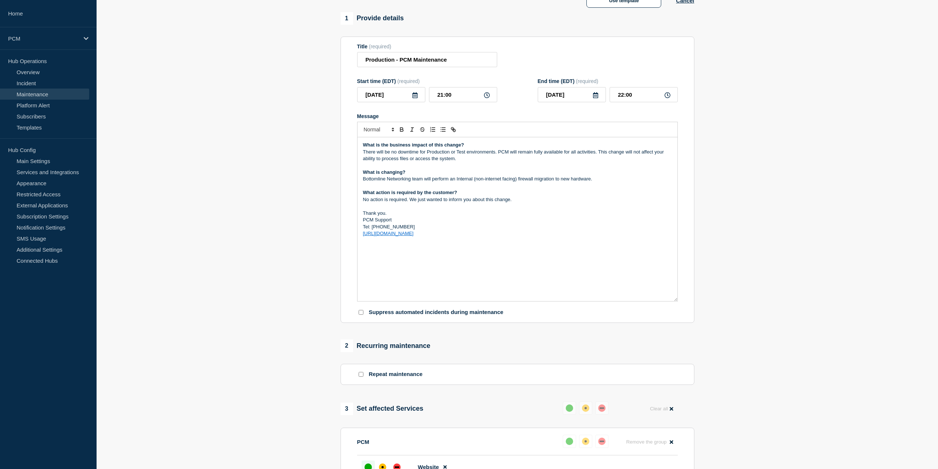
scroll to position [355, 0]
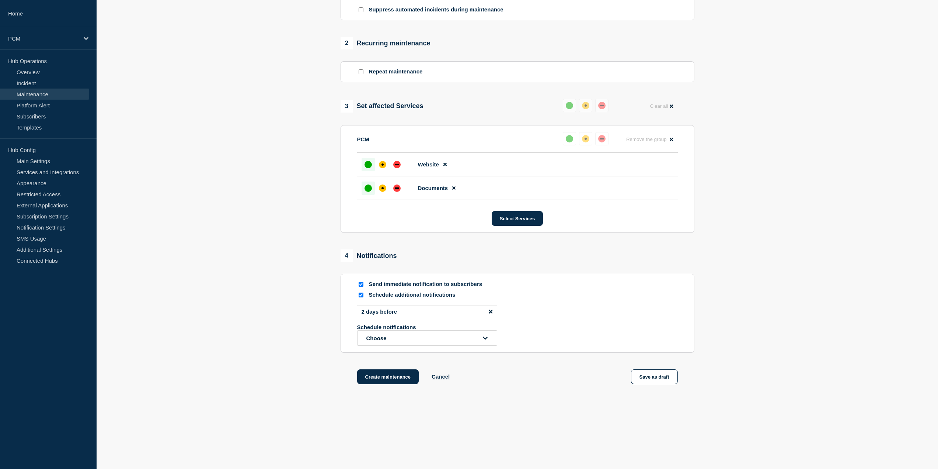
drag, startPoint x: 331, startPoint y: 214, endPoint x: 341, endPoint y: 348, distance: 133.8
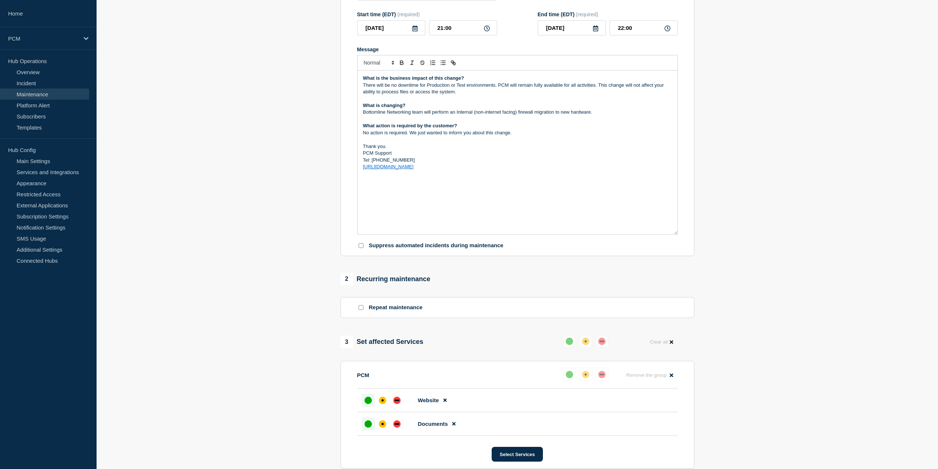
scroll to position [0, 0]
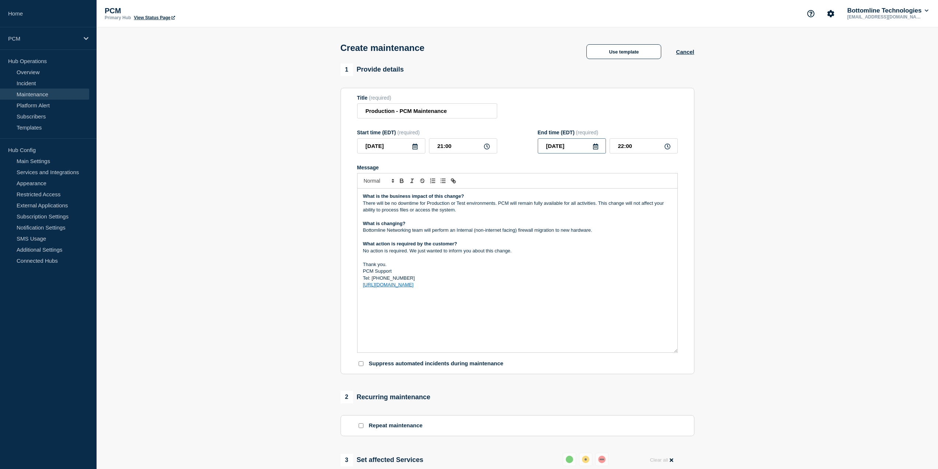
click at [598, 144] on input "[DATE]" at bounding box center [572, 145] width 68 height 15
click at [755, 123] on section "1 Provide details Title (required) Production - PCM Maintenance Start time (EDT…" at bounding box center [518, 409] width 842 height 693
click at [406, 147] on input "[DATE]" at bounding box center [391, 145] width 68 height 15
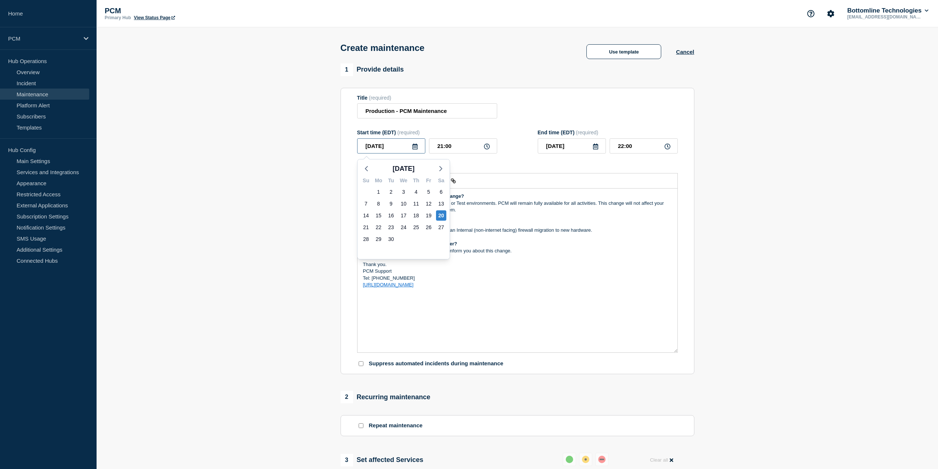
click at [409, 147] on input "[DATE]" at bounding box center [391, 145] width 68 height 15
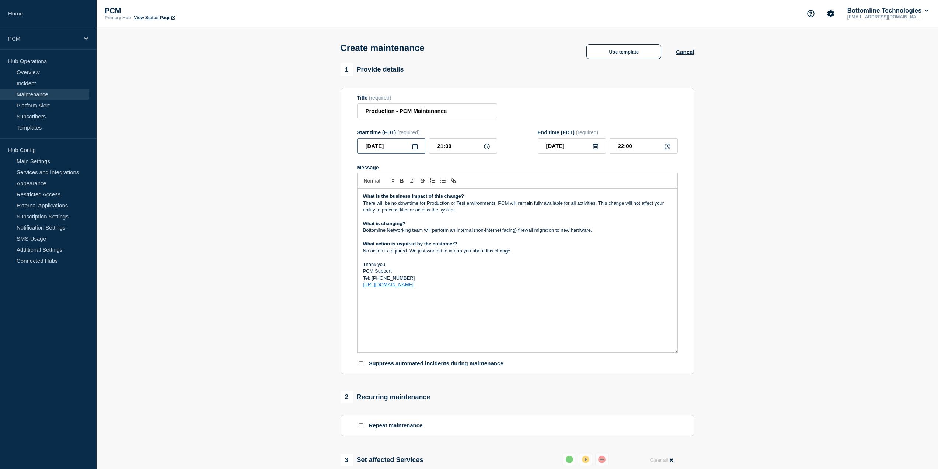
click at [409, 147] on input "[DATE]" at bounding box center [391, 145] width 68 height 15
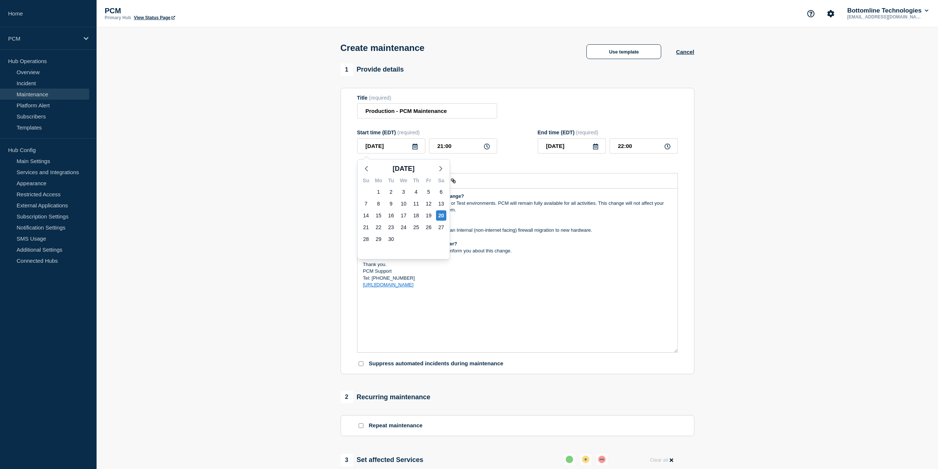
click at [320, 160] on section "1 Provide details Title (required) Production - PCM Maintenance Start time (EDT…" at bounding box center [518, 409] width 842 height 693
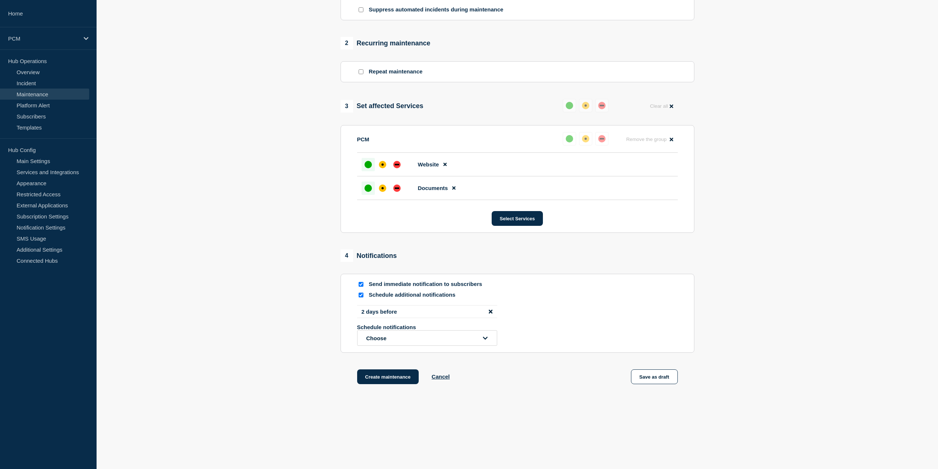
drag, startPoint x: 320, startPoint y: 160, endPoint x: 330, endPoint y: 327, distance: 166.6
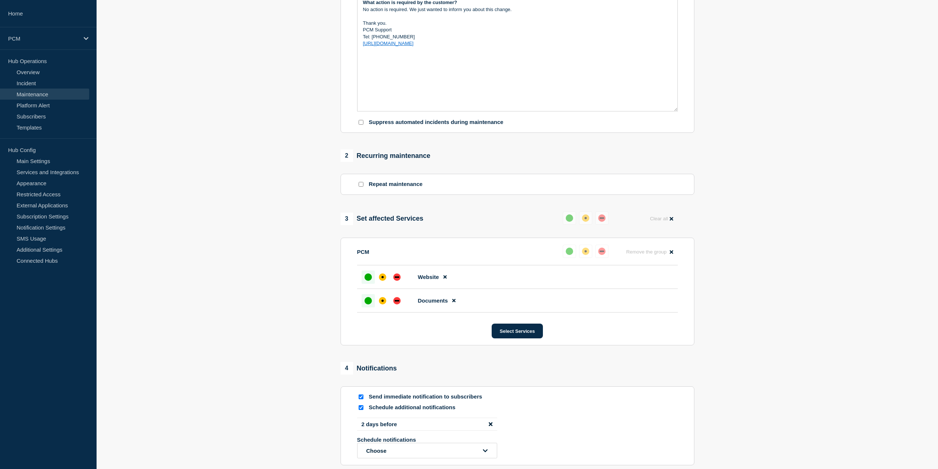
scroll to position [355, 0]
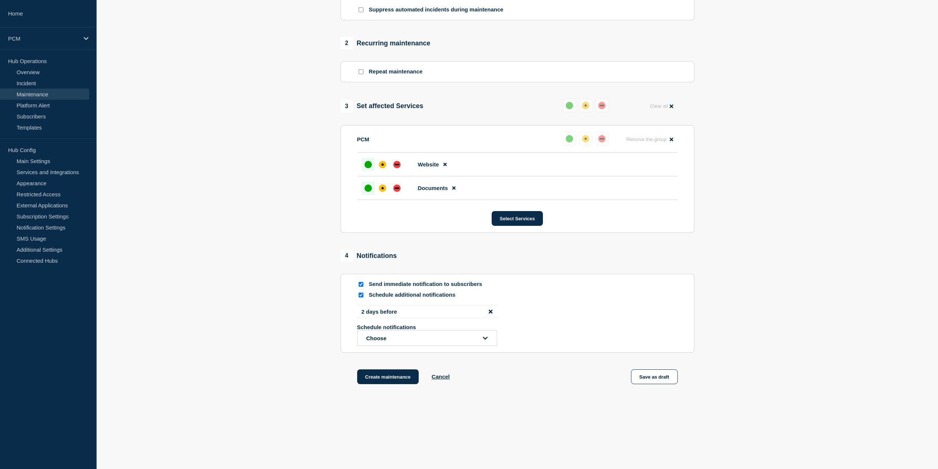
drag, startPoint x: 318, startPoint y: 219, endPoint x: 321, endPoint y: 285, distance: 66.1
drag, startPoint x: 388, startPoint y: 380, endPoint x: 302, endPoint y: 399, distance: 88.3
click at [302, 399] on section "1 Provide details Title (required) Production - PCM Maintenance Start time (EDT…" at bounding box center [518, 56] width 842 height 693
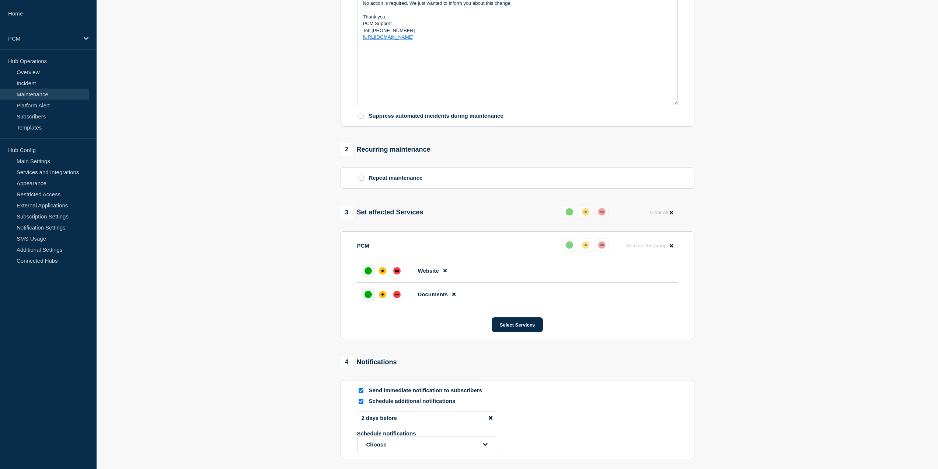
drag, startPoint x: 289, startPoint y: 333, endPoint x: 277, endPoint y: 226, distance: 108.4
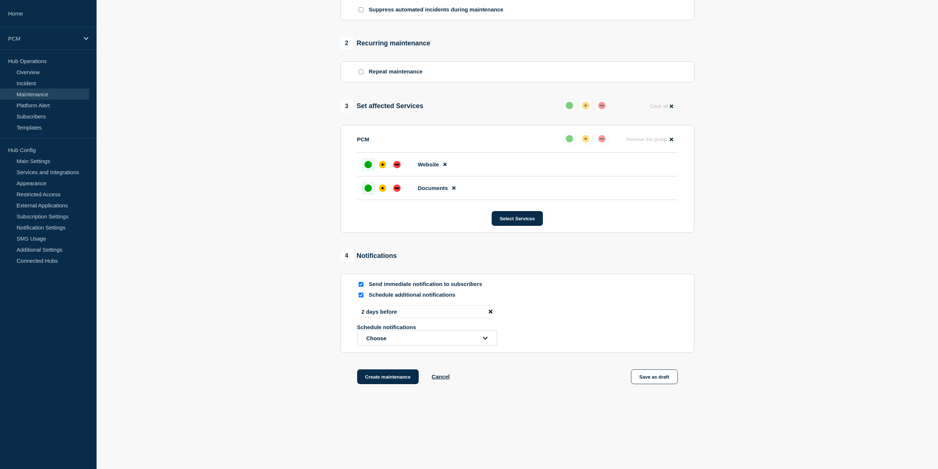
drag, startPoint x: 293, startPoint y: 174, endPoint x: 307, endPoint y: 344, distance: 169.8
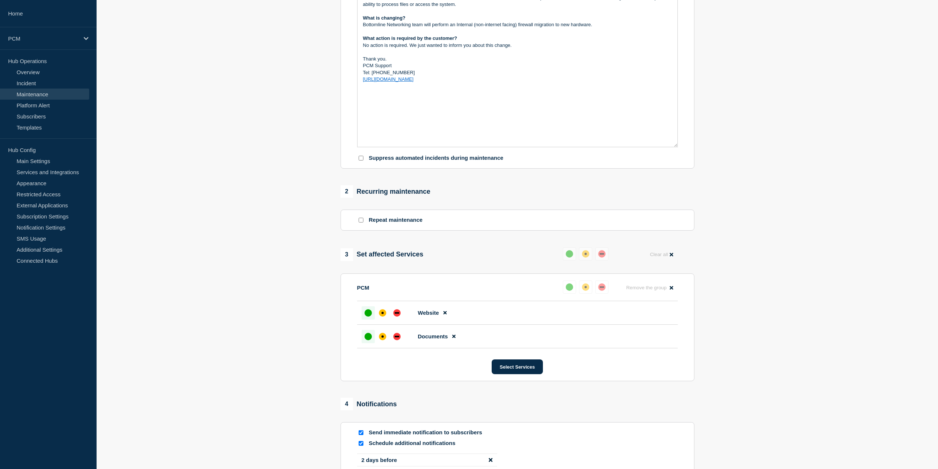
scroll to position [355, 0]
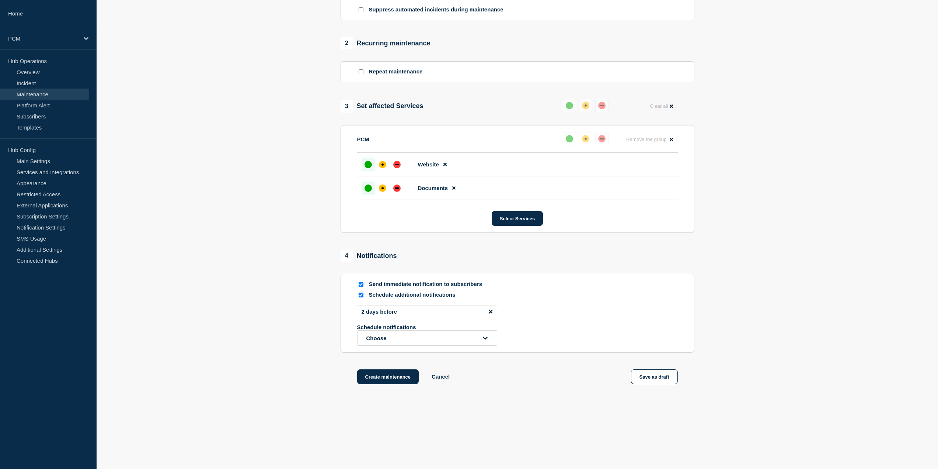
drag, startPoint x: 314, startPoint y: 211, endPoint x: 323, endPoint y: 367, distance: 156.9
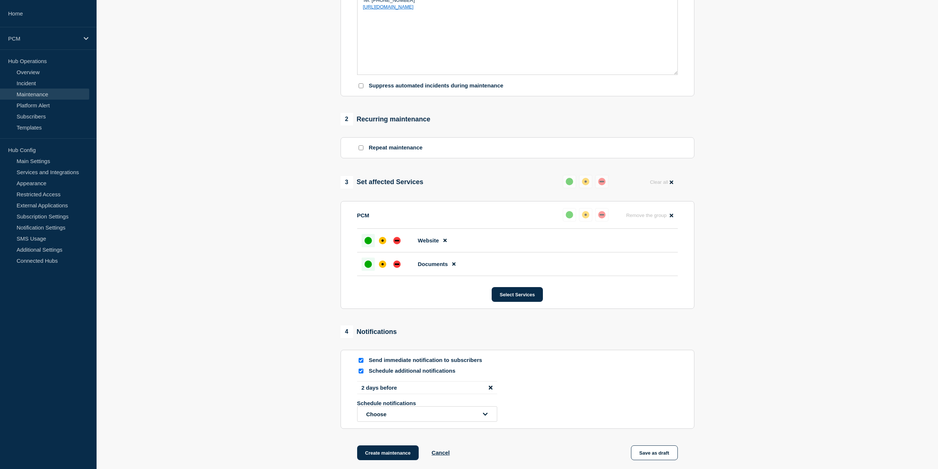
scroll to position [0, 0]
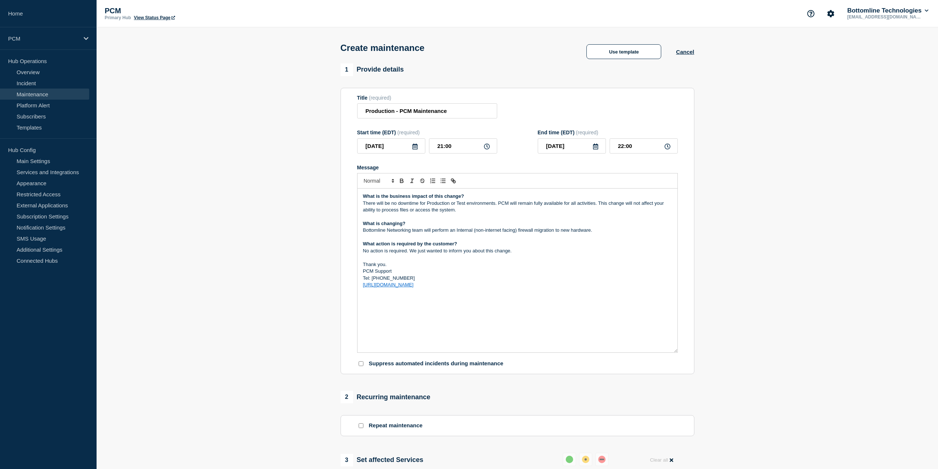
drag, startPoint x: 269, startPoint y: 297, endPoint x: 288, endPoint y: 232, distance: 68.3
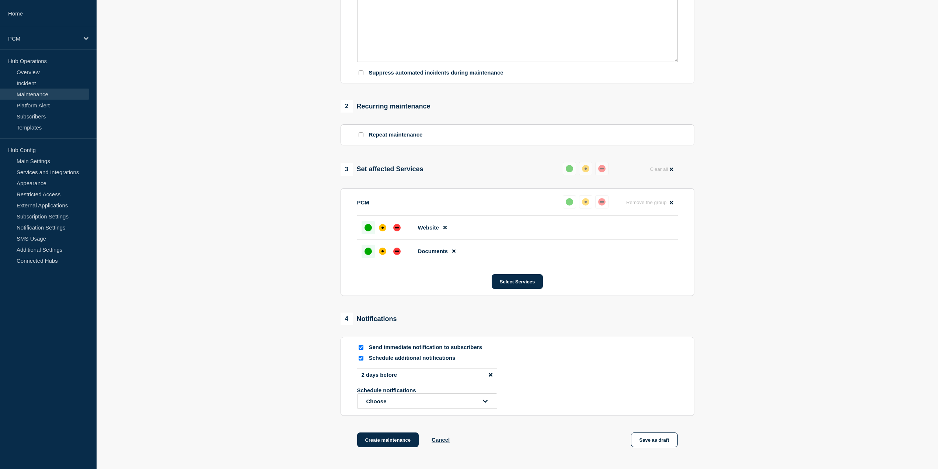
scroll to position [355, 0]
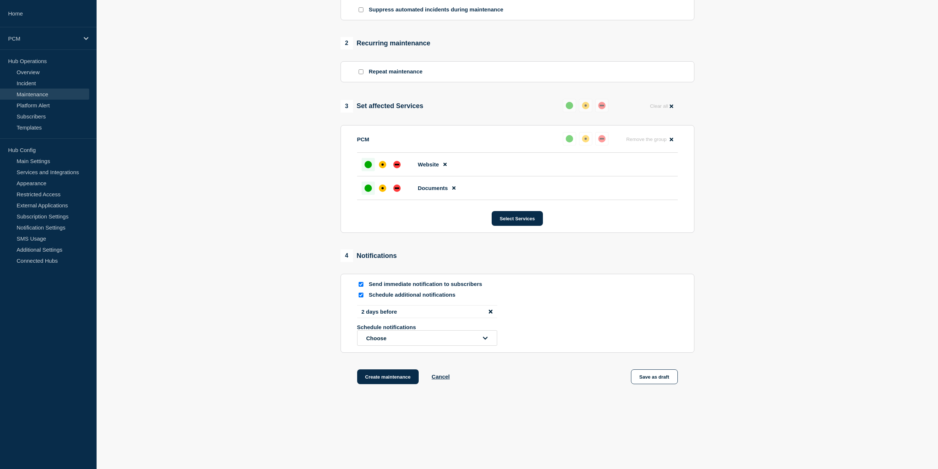
drag, startPoint x: 325, startPoint y: 180, endPoint x: 330, endPoint y: 253, distance: 73.1
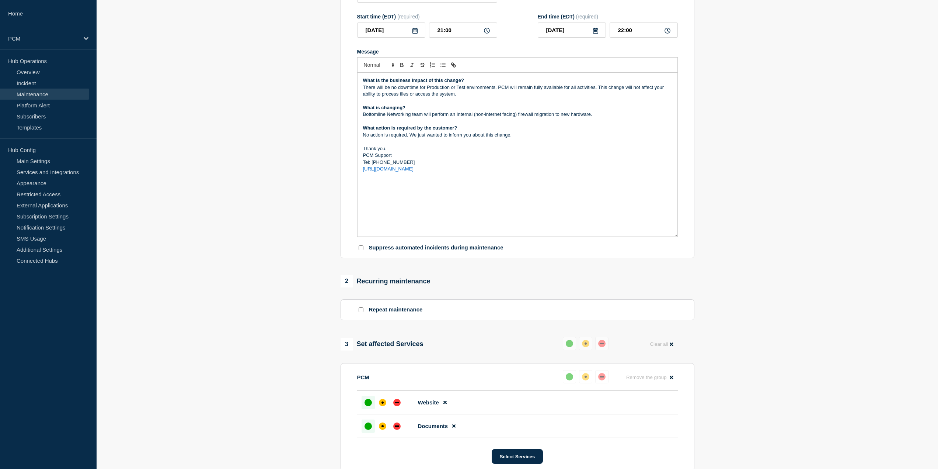
scroll to position [24, 0]
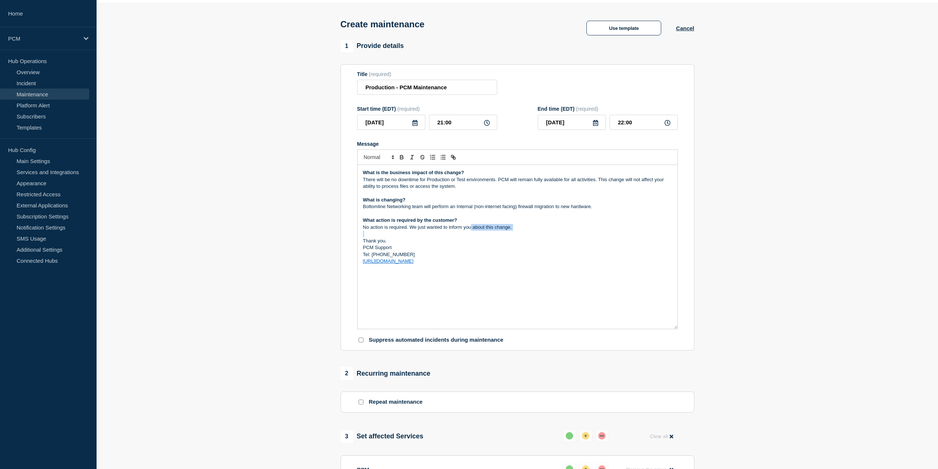
drag, startPoint x: 470, startPoint y: 230, endPoint x: 540, endPoint y: 232, distance: 70.1
click at [540, 232] on div "What is the business impact of this change? There will be no downtime for Produ…" at bounding box center [518, 247] width 320 height 164
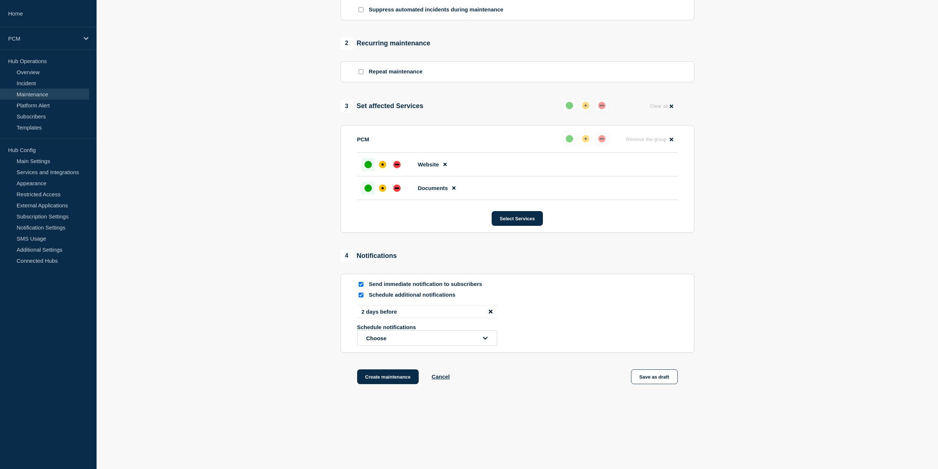
drag, startPoint x: 517, startPoint y: 128, endPoint x: 442, endPoint y: 352, distance: 236.6
drag, startPoint x: 637, startPoint y: 211, endPoint x: 623, endPoint y: 379, distance: 168.0
click at [397, 373] on button "Create maintenance" at bounding box center [388, 376] width 62 height 15
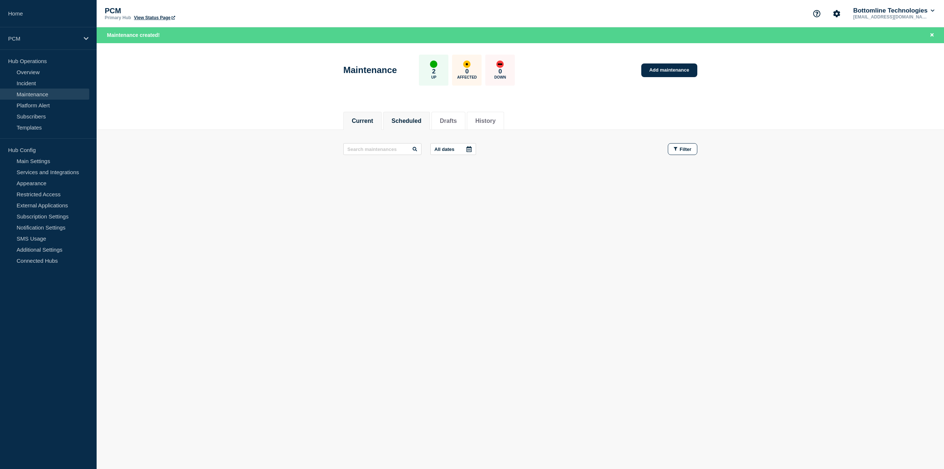
click at [410, 122] on button "Scheduled" at bounding box center [407, 121] width 30 height 7
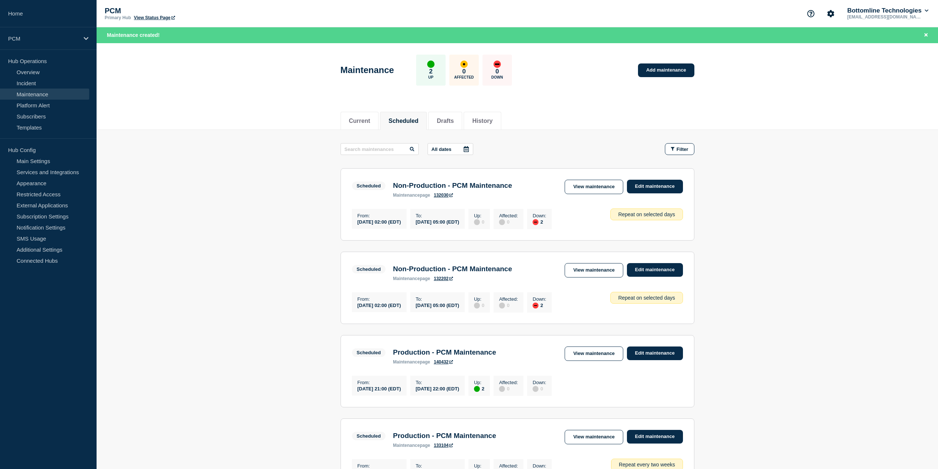
click at [68, 97] on link "Maintenance" at bounding box center [44, 93] width 89 height 11
